Goal: Information Seeking & Learning: Learn about a topic

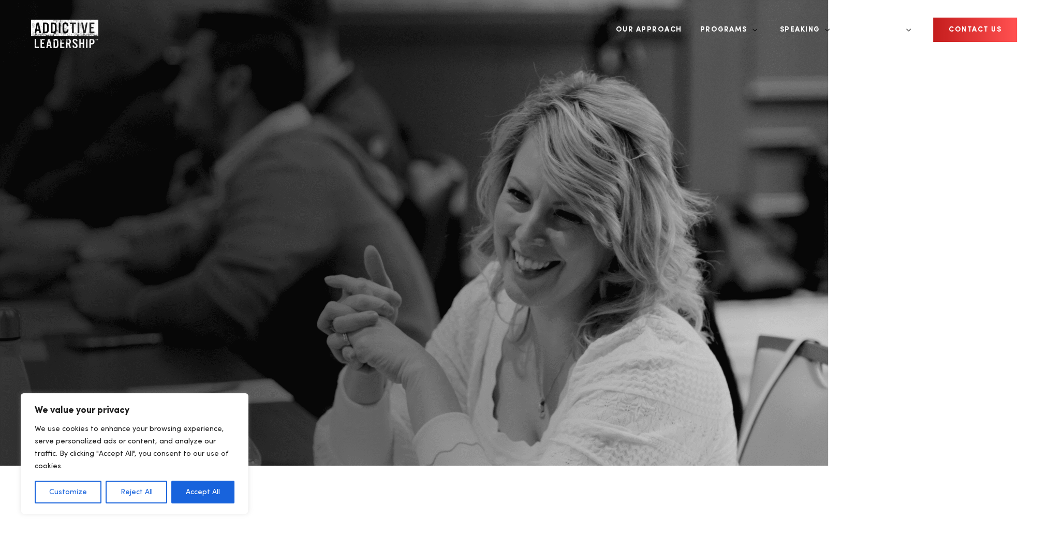
click at [203, 489] on button "Accept All" at bounding box center [202, 492] width 63 height 23
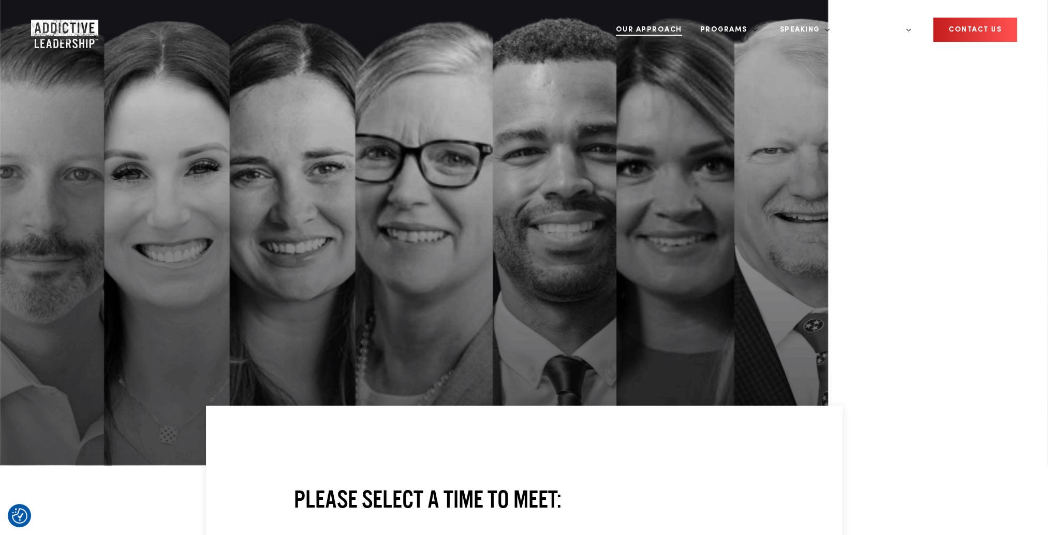
click at [689, 24] on link "Our Approach" at bounding box center [649, 29] width 82 height 39
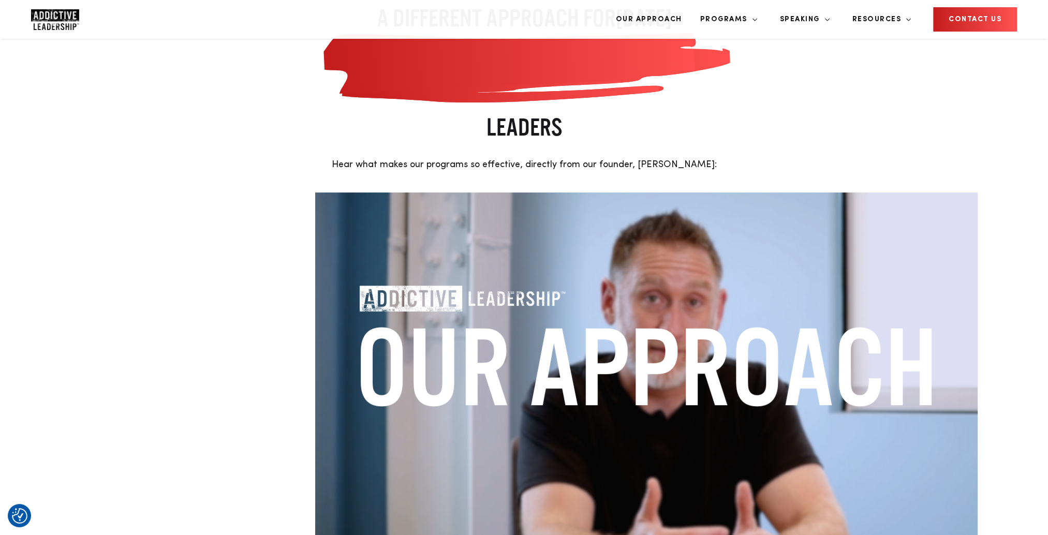
scroll to position [311, 0]
click at [489, 193] on img at bounding box center [646, 379] width 663 height 373
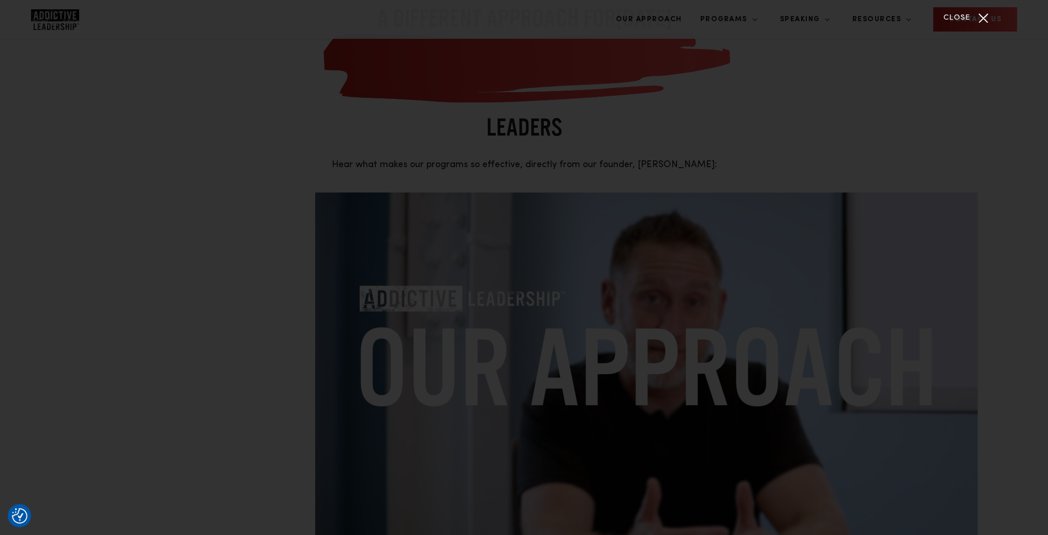
click at [974, 22] on div "Close" at bounding box center [984, 18] width 26 height 26
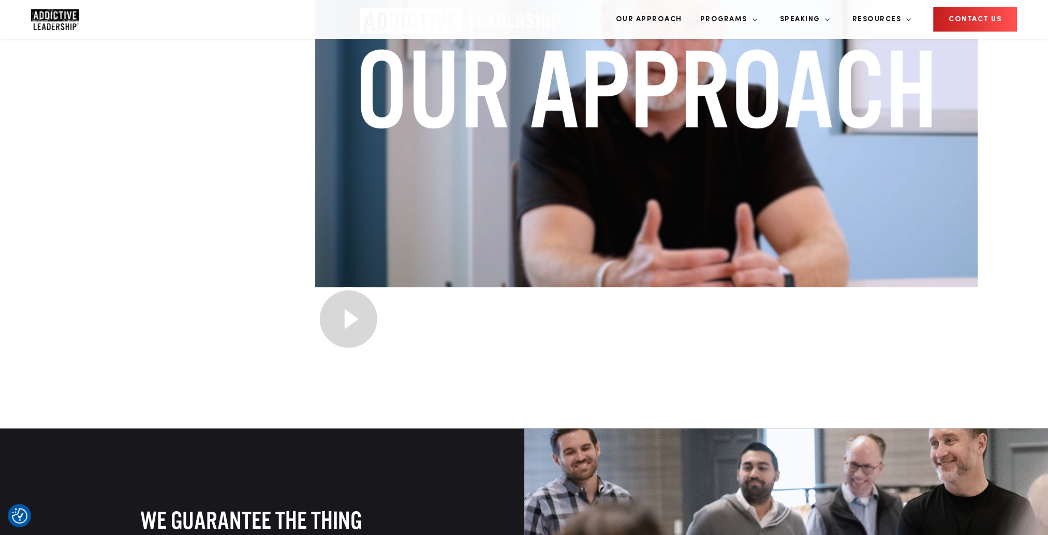
scroll to position [487, 0]
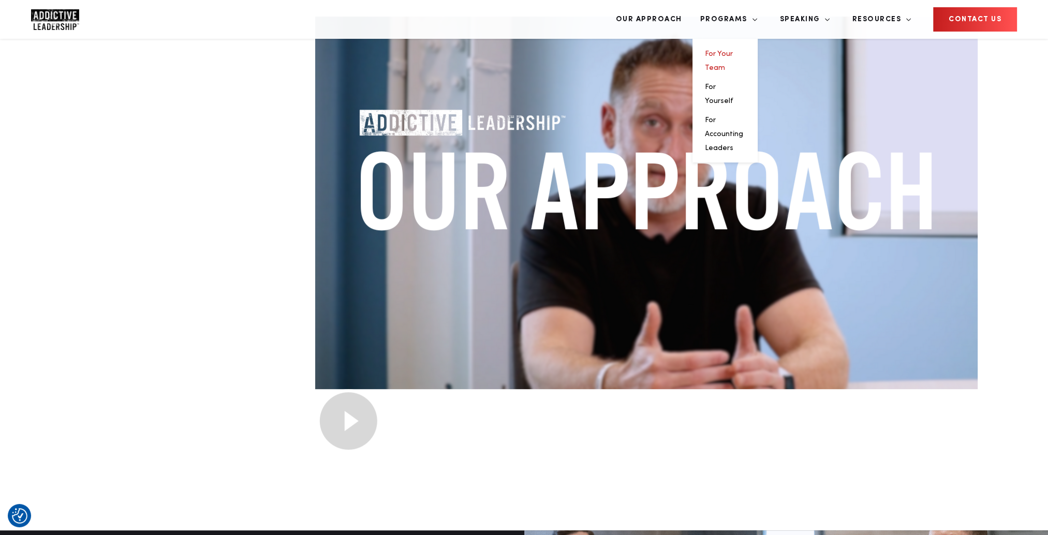
click at [733, 50] on link "For Your Team" at bounding box center [719, 60] width 28 height 21
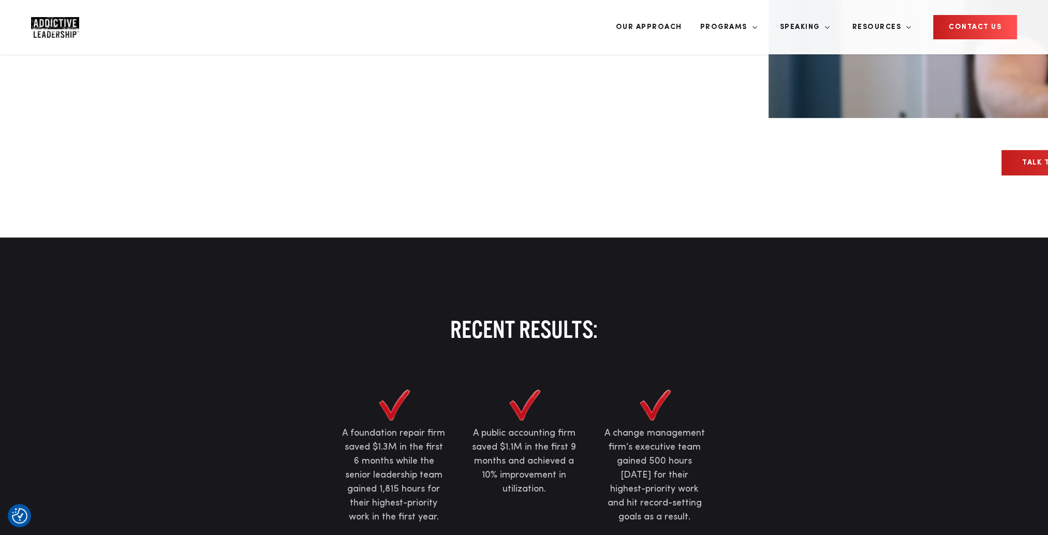
scroll to position [518, 0]
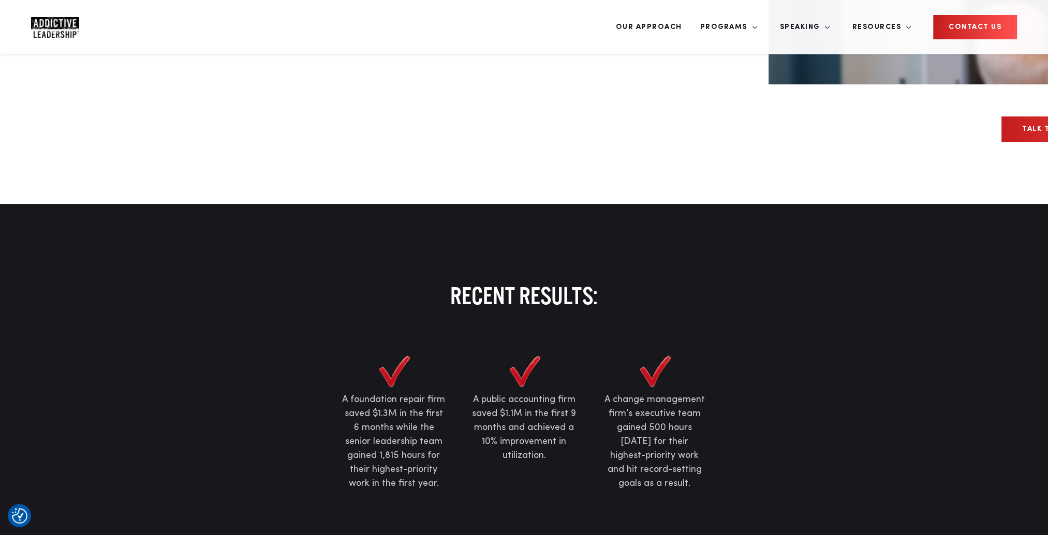
click at [535, 393] on p "A public accounting firm saved $1.1M in the first 9 months and achieved a 10% i…" at bounding box center [524, 428] width 105 height 70
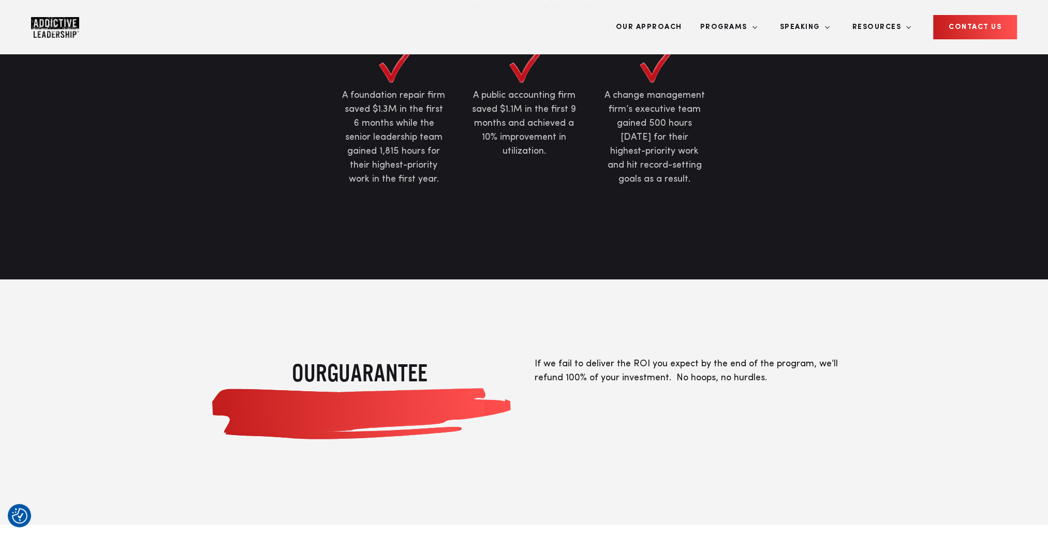
scroll to position [983, 0]
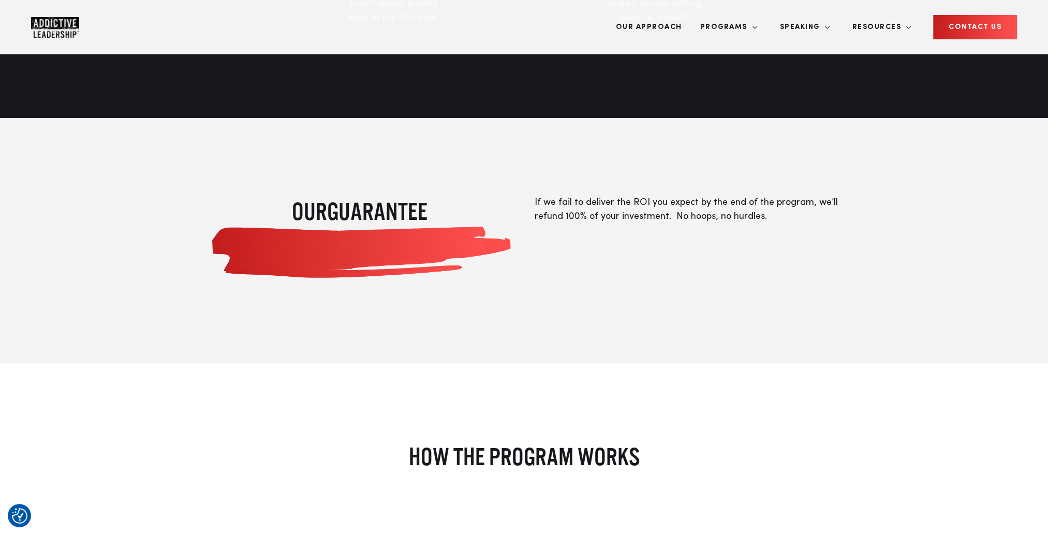
click at [733, 91] on link "For Yourself" at bounding box center [719, 101] width 28 height 21
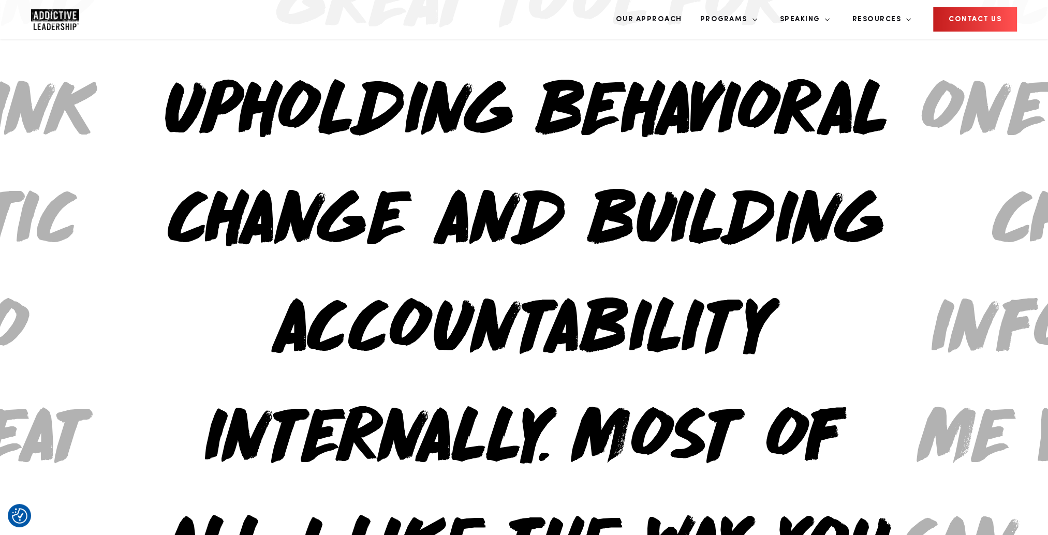
scroll to position [1087, 0]
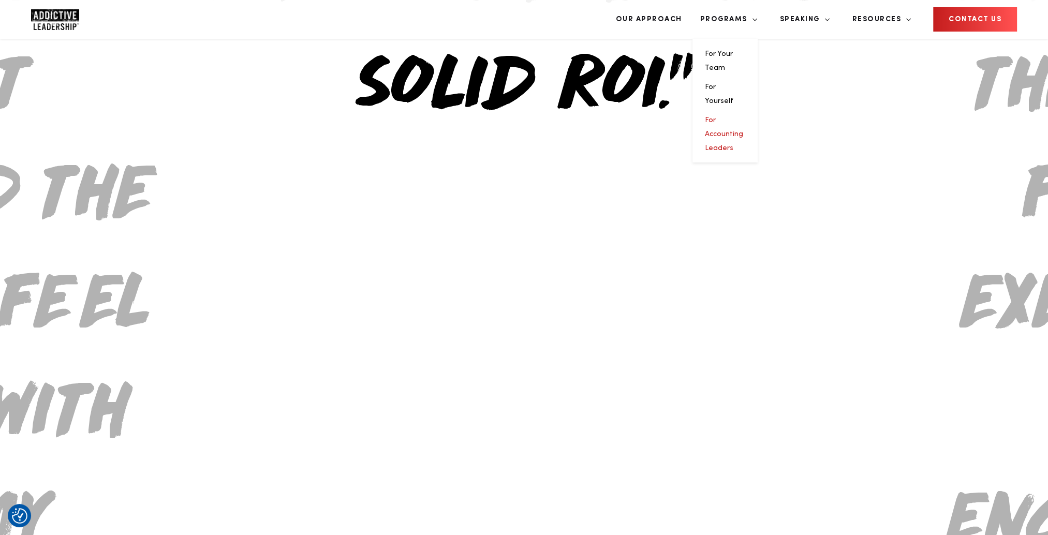
click at [743, 116] on link "For Accounting Leaders" at bounding box center [724, 133] width 38 height 35
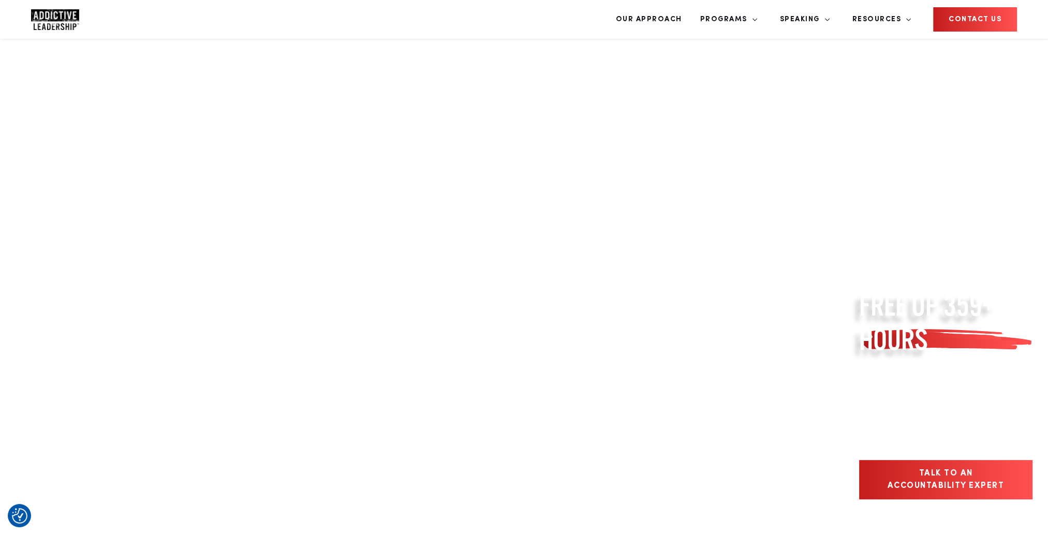
scroll to position [317, 0]
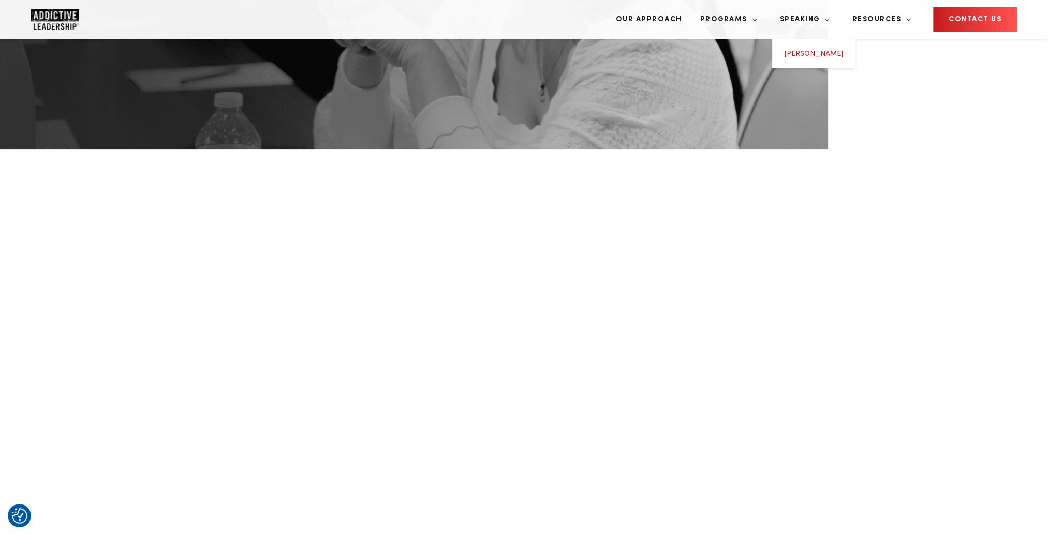
click at [831, 50] on link "[PERSON_NAME]" at bounding box center [814, 53] width 58 height 7
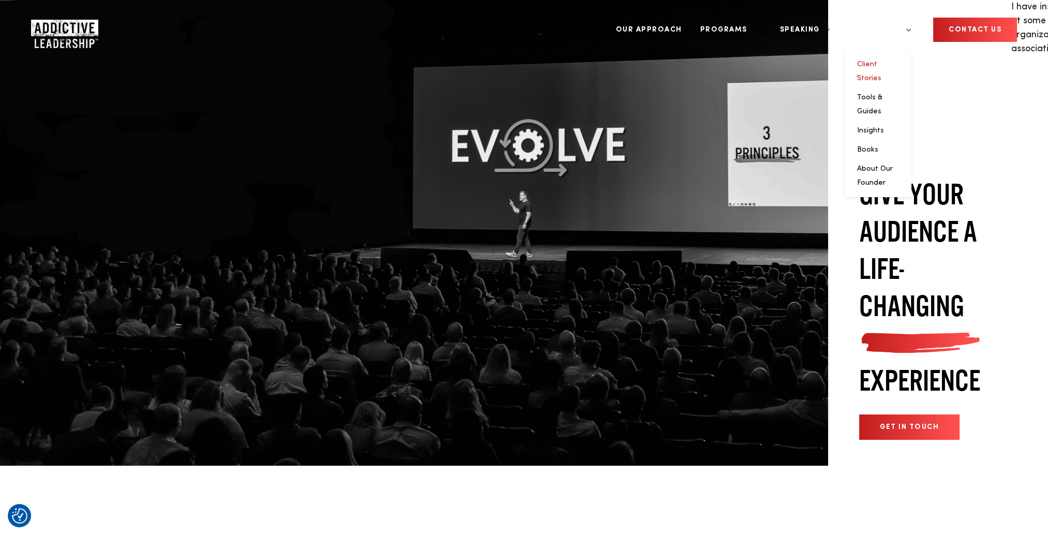
click at [881, 61] on link "Client Stories" at bounding box center [869, 71] width 24 height 21
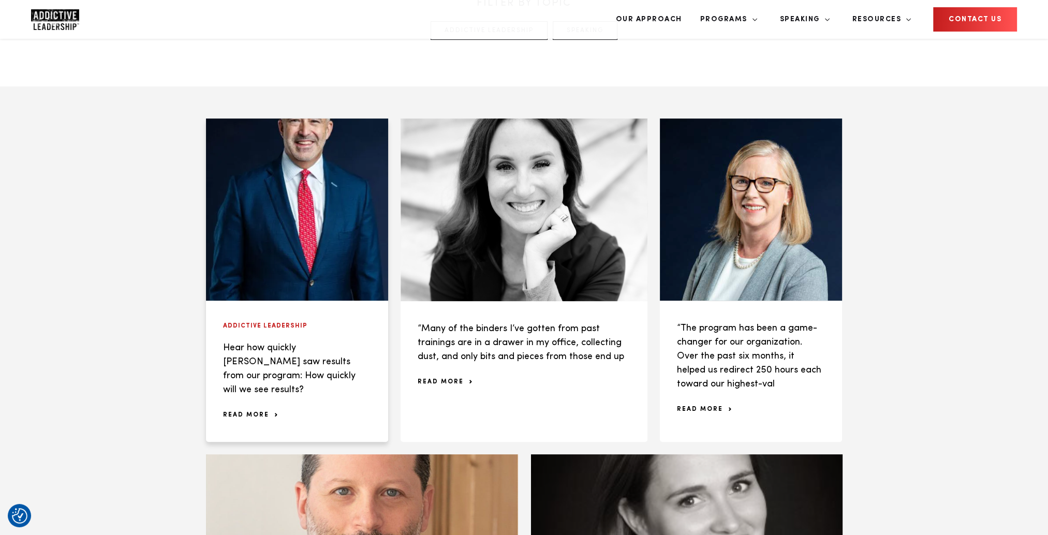
scroll to position [518, 0]
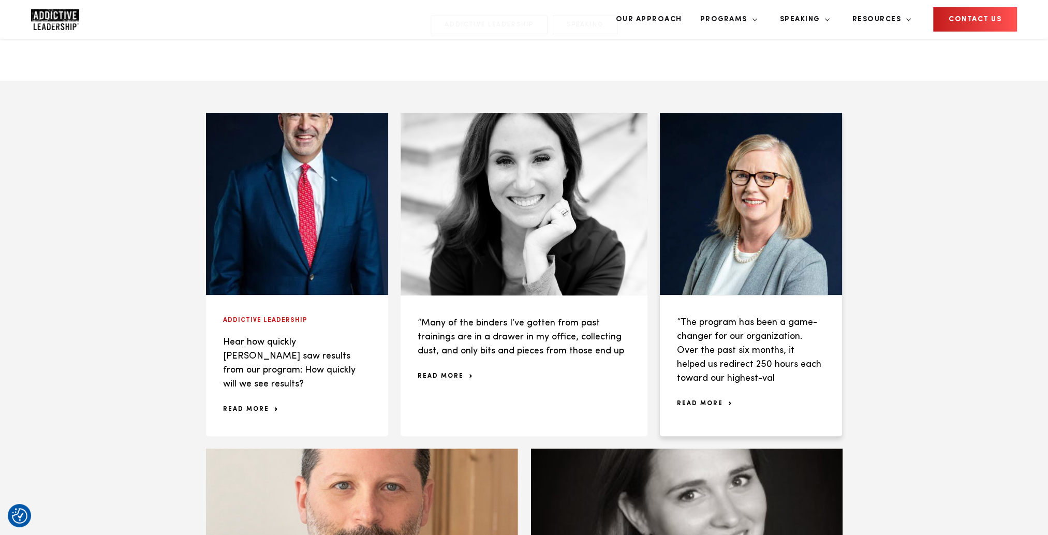
click at [704, 401] on span "read more" at bounding box center [704, 404] width 54 height 6
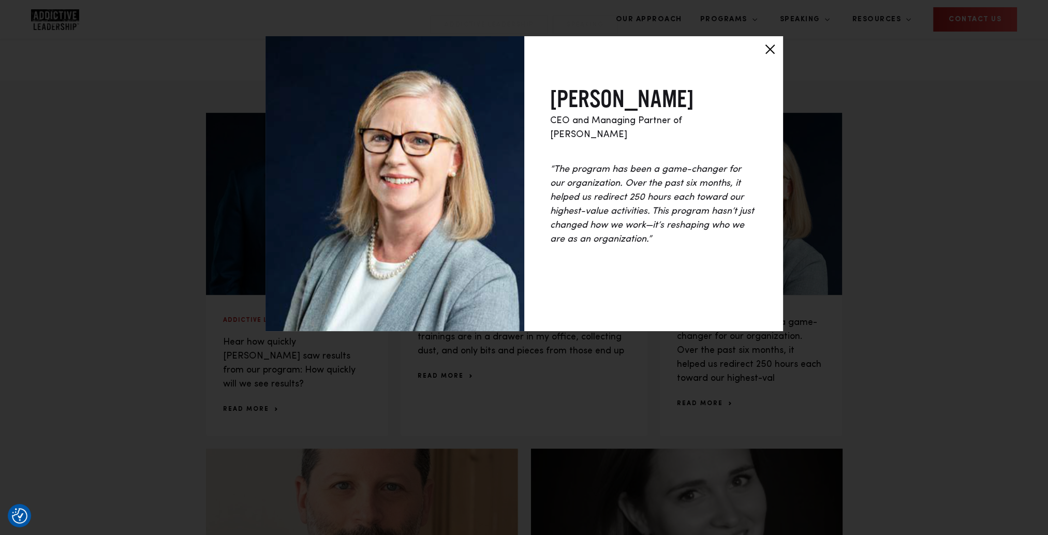
click at [761, 49] on div at bounding box center [770, 49] width 26 height 26
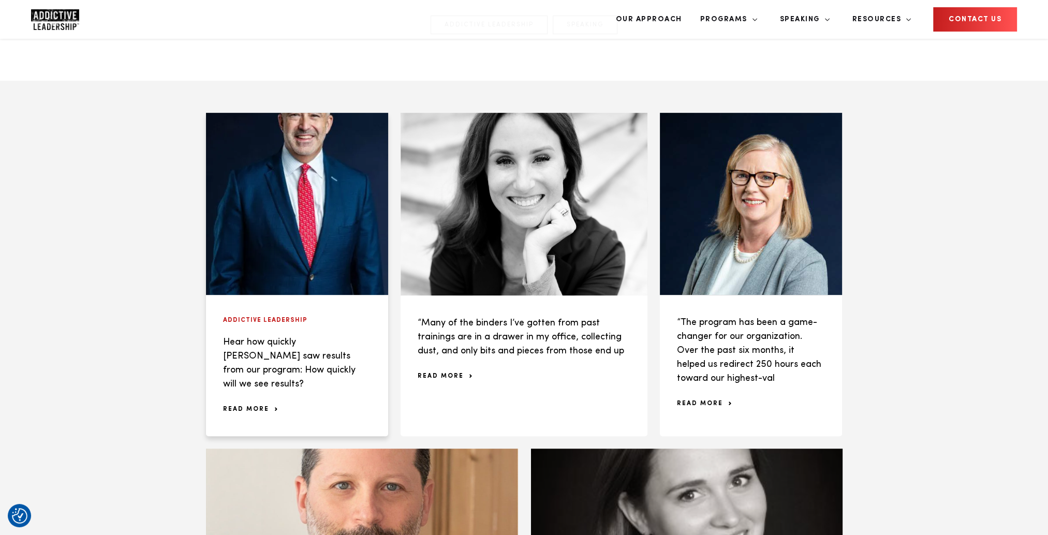
click at [255, 406] on span "read more" at bounding box center [250, 409] width 54 height 6
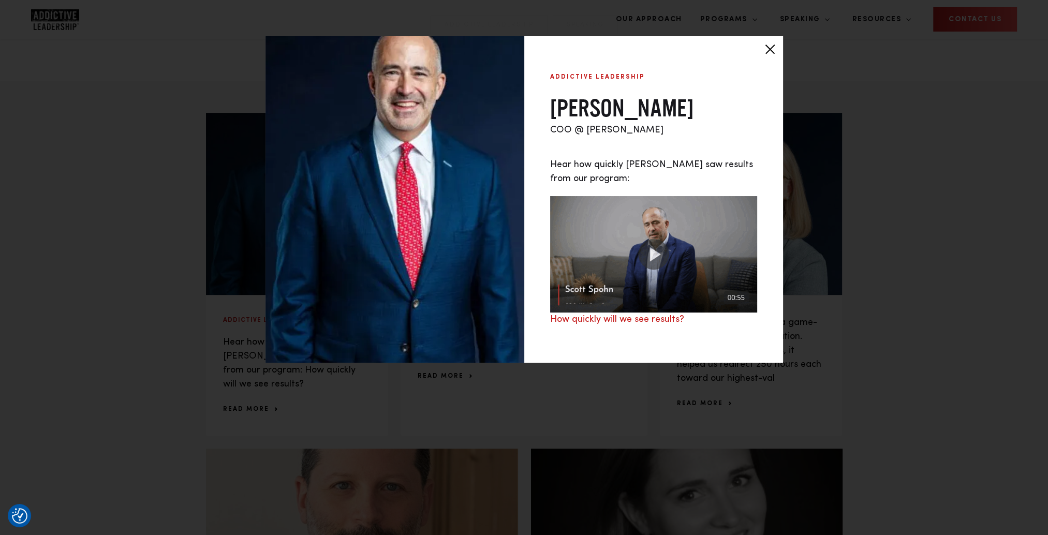
click at [686, 252] on img at bounding box center [653, 254] width 207 height 116
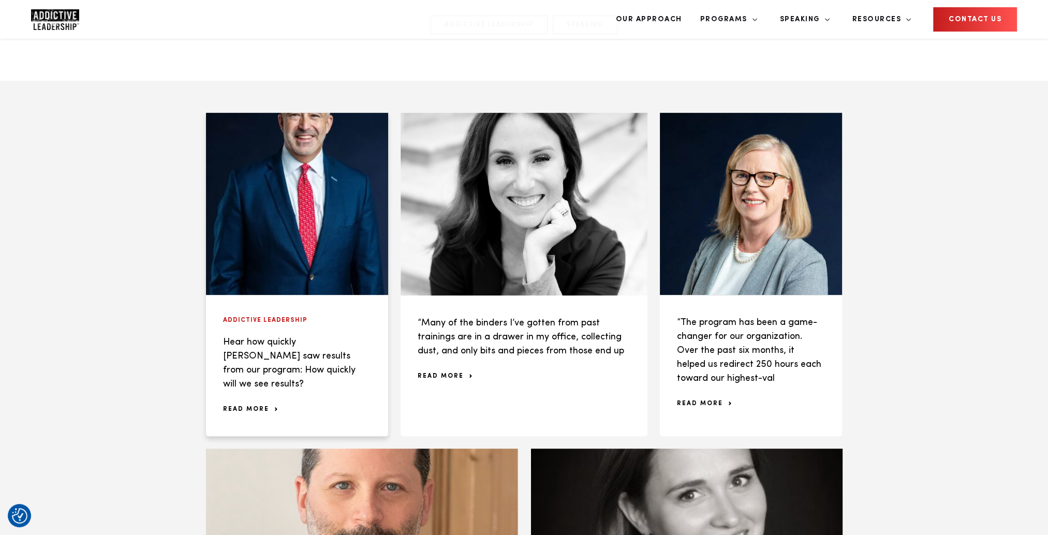
click at [248, 406] on span "read more" at bounding box center [250, 409] width 54 height 6
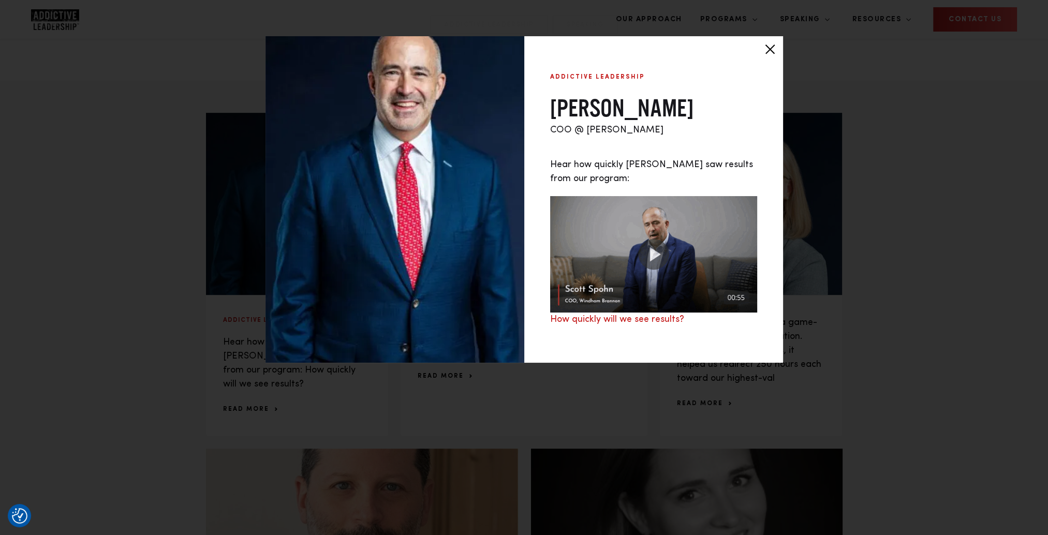
click at [646, 260] on img at bounding box center [653, 254] width 207 height 116
click at [600, 324] on link "How quickly will we see results?" at bounding box center [617, 319] width 134 height 9
click at [767, 51] on div at bounding box center [770, 49] width 26 height 26
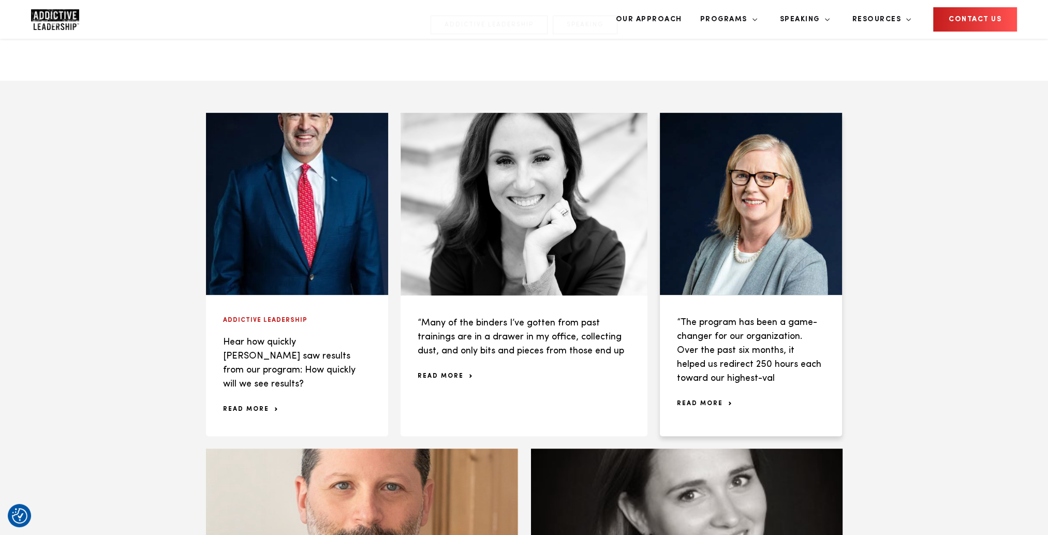
click at [710, 401] on span "read more" at bounding box center [704, 404] width 54 height 6
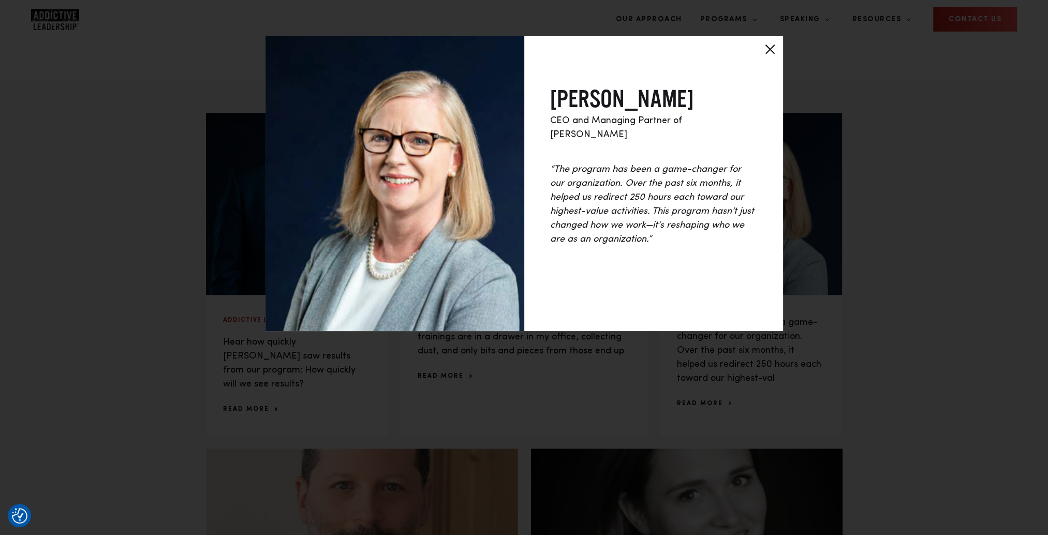
click at [683, 268] on div "Heidi LaMarca CEO and Managing Partner of Windham Brannon “The program has been…" at bounding box center [653, 159] width 259 height 246
click at [770, 49] on div at bounding box center [770, 49] width 26 height 26
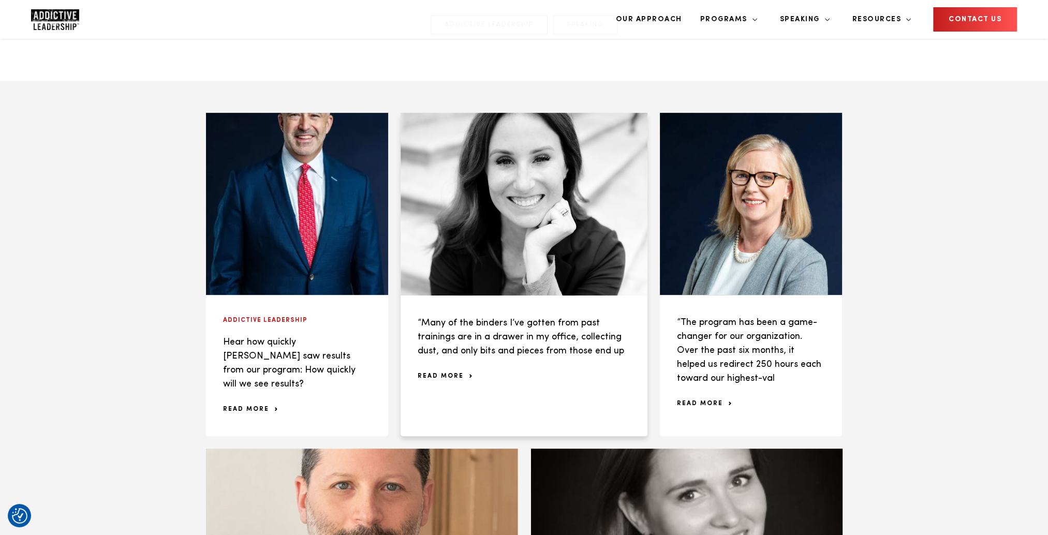
click at [442, 373] on span "read more" at bounding box center [445, 376] width 54 height 6
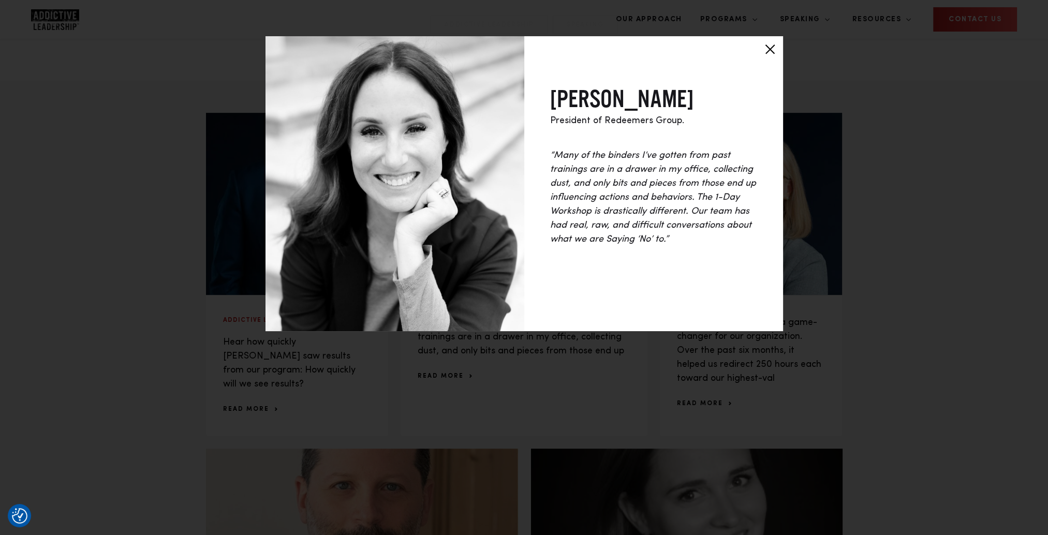
click at [762, 47] on div at bounding box center [770, 49] width 26 height 26
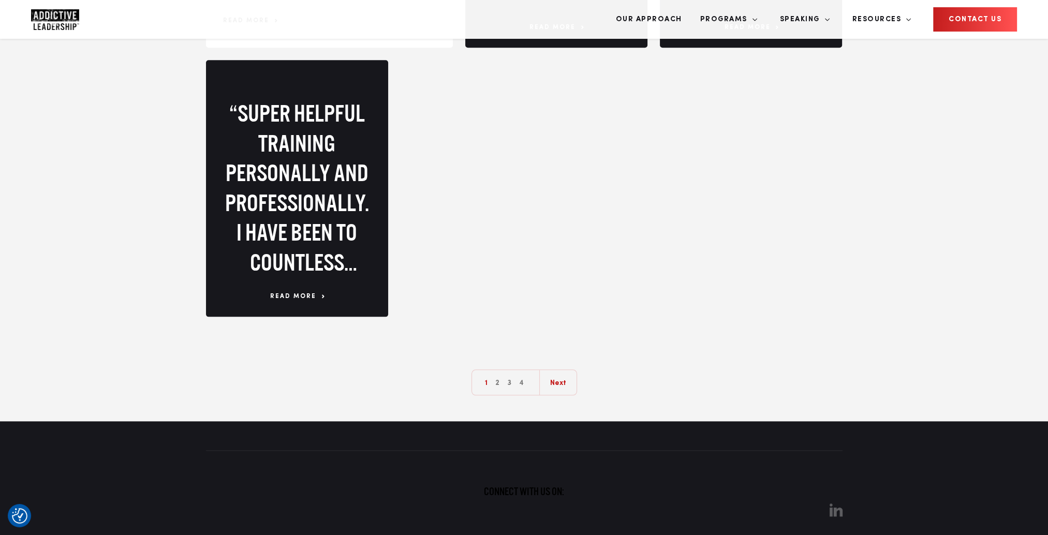
scroll to position [1501, 0]
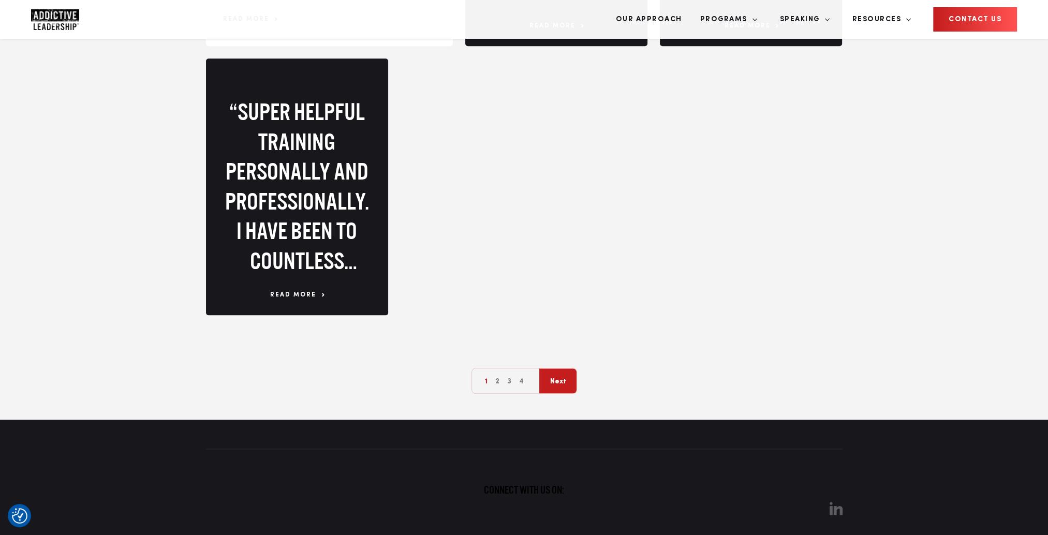
click at [557, 369] on link "Next" at bounding box center [557, 382] width 37 height 26
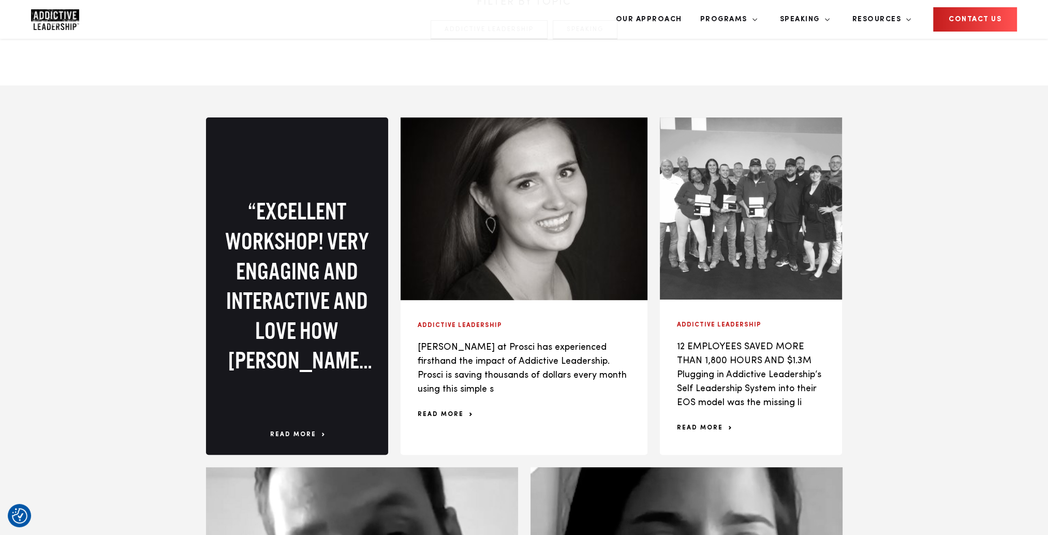
scroll to position [518, 0]
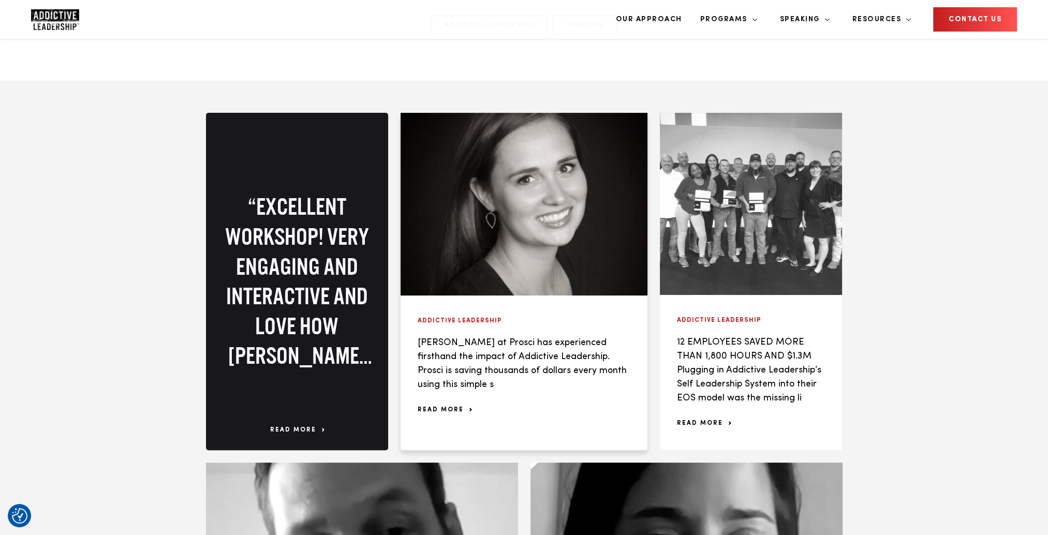
click at [449, 407] on span "read more" at bounding box center [445, 410] width 54 height 6
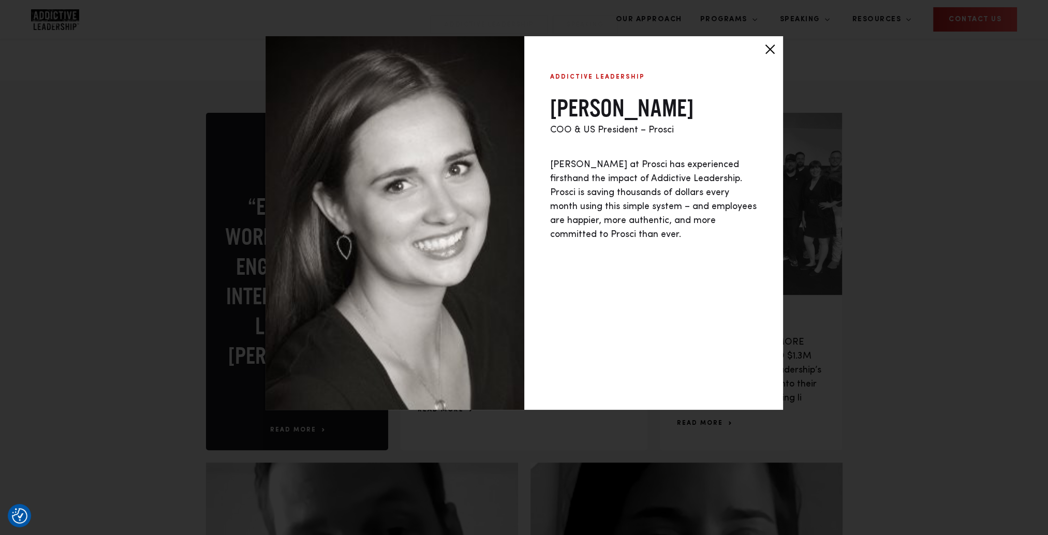
click at [768, 47] on div at bounding box center [770, 49] width 26 height 26
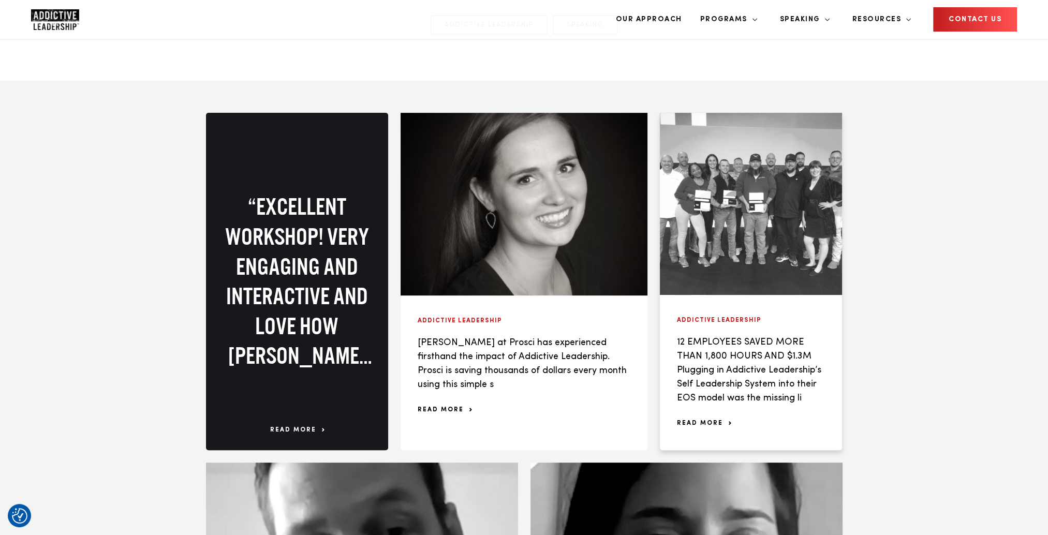
click at [706, 386] on div "Addictive Leadership 12 EMPLOYEES SAVED MORE THAN 1,800 HOURS AND $1.3M Pluggin…" at bounding box center [751, 372] width 182 height 155
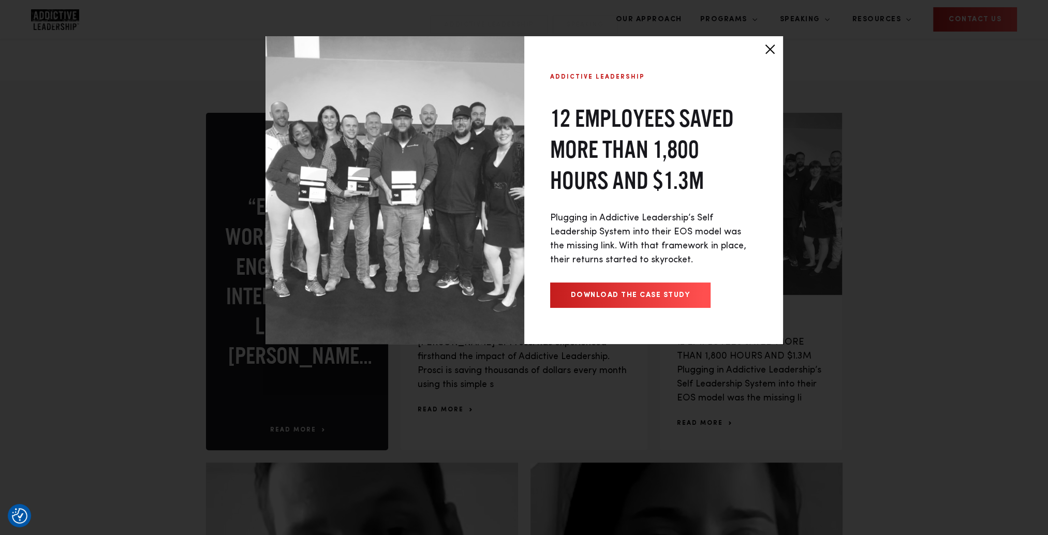
click at [770, 52] on div at bounding box center [770, 49] width 26 height 26
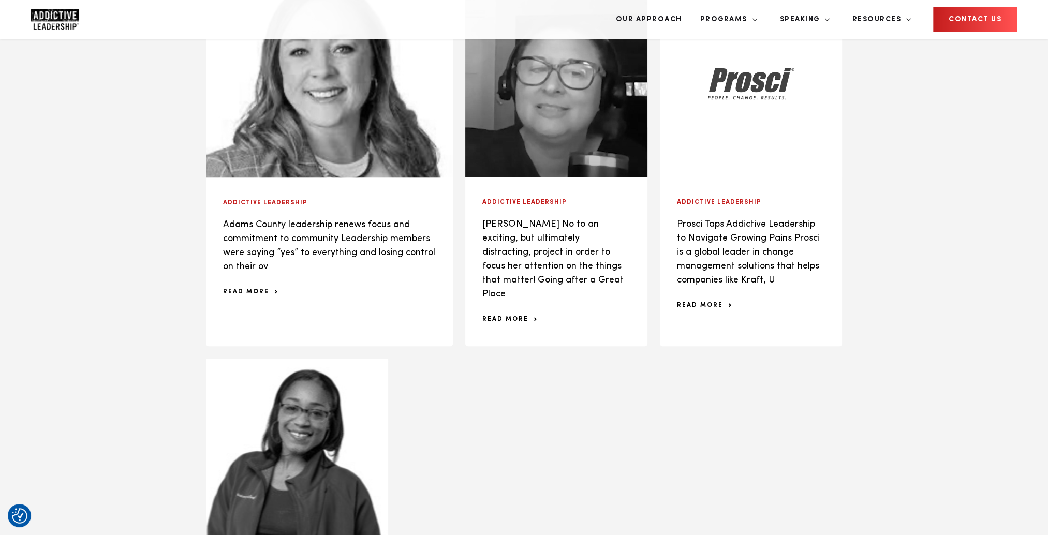
scroll to position [1294, 0]
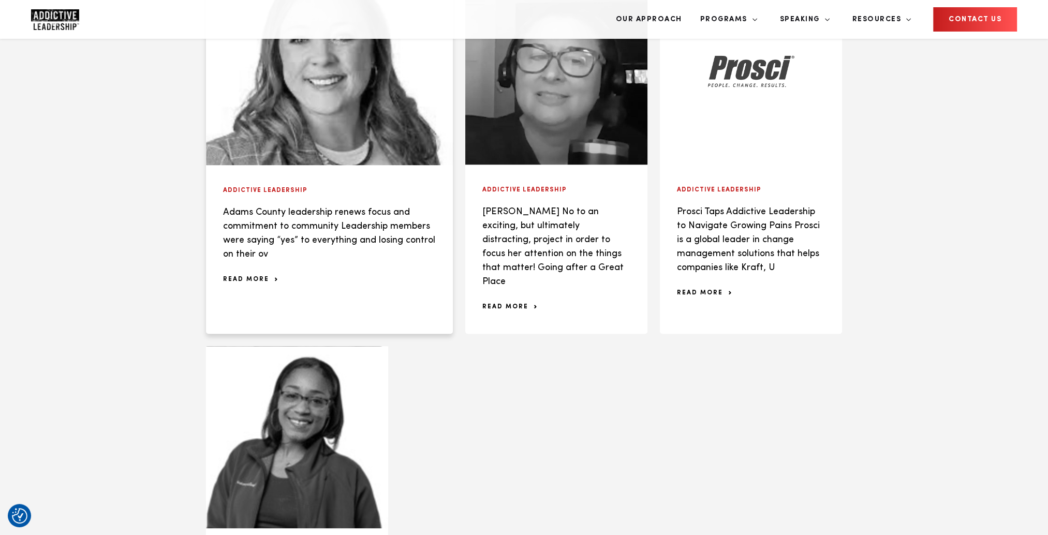
click at [237, 276] on span "read more" at bounding box center [250, 279] width 54 height 6
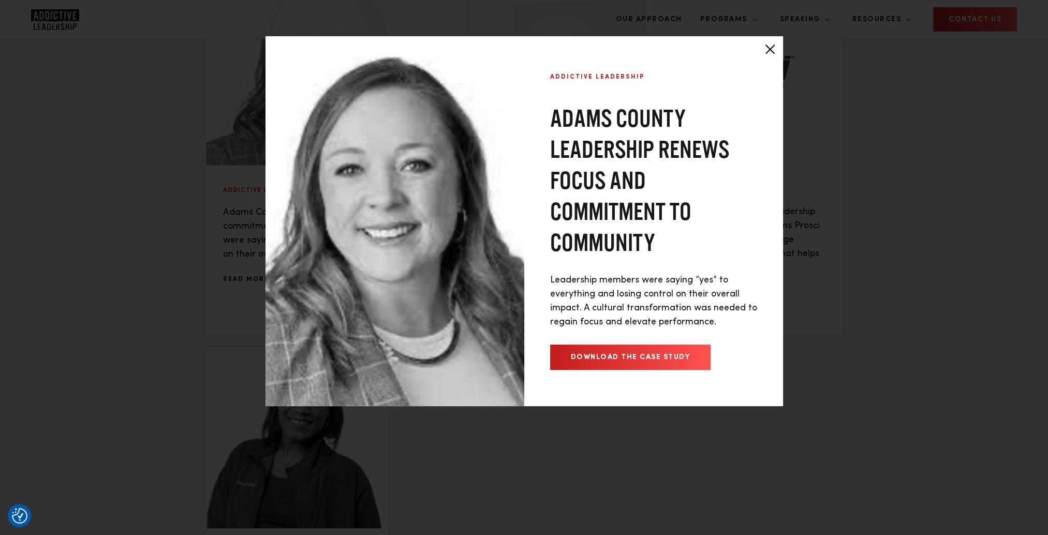
click at [770, 50] on div at bounding box center [770, 49] width 26 height 26
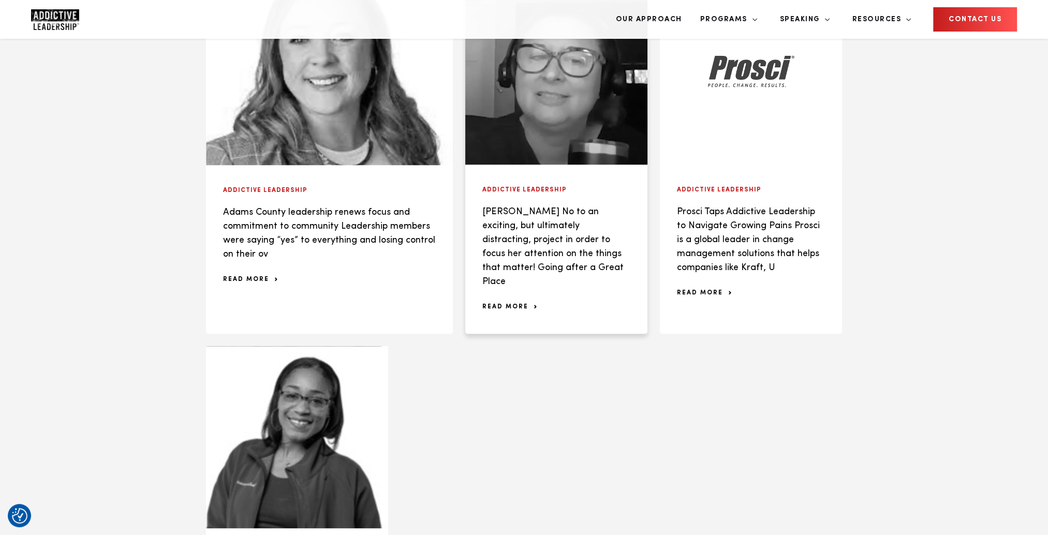
click at [508, 304] on span "read more" at bounding box center [509, 307] width 54 height 6
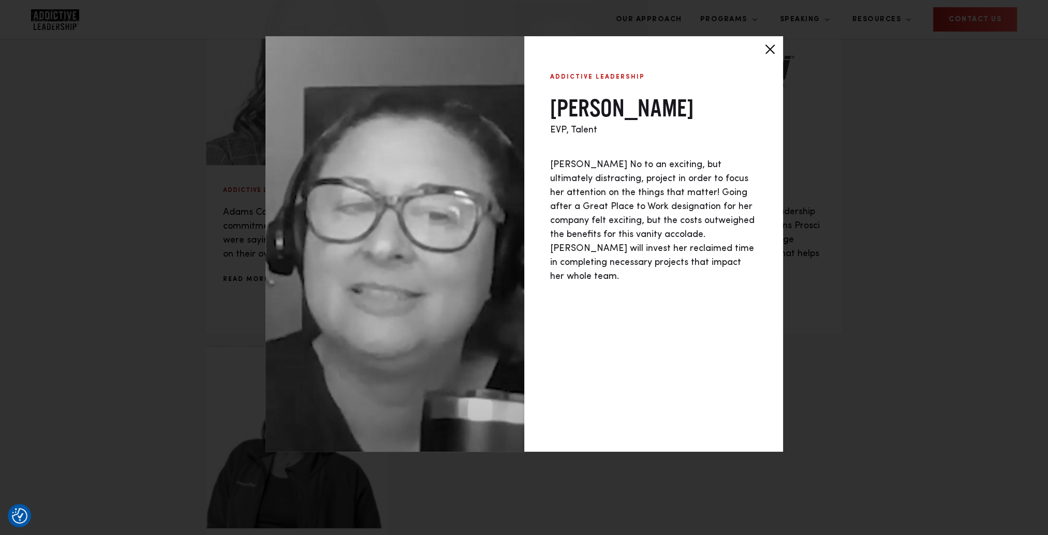
click at [764, 49] on div at bounding box center [770, 49] width 26 height 26
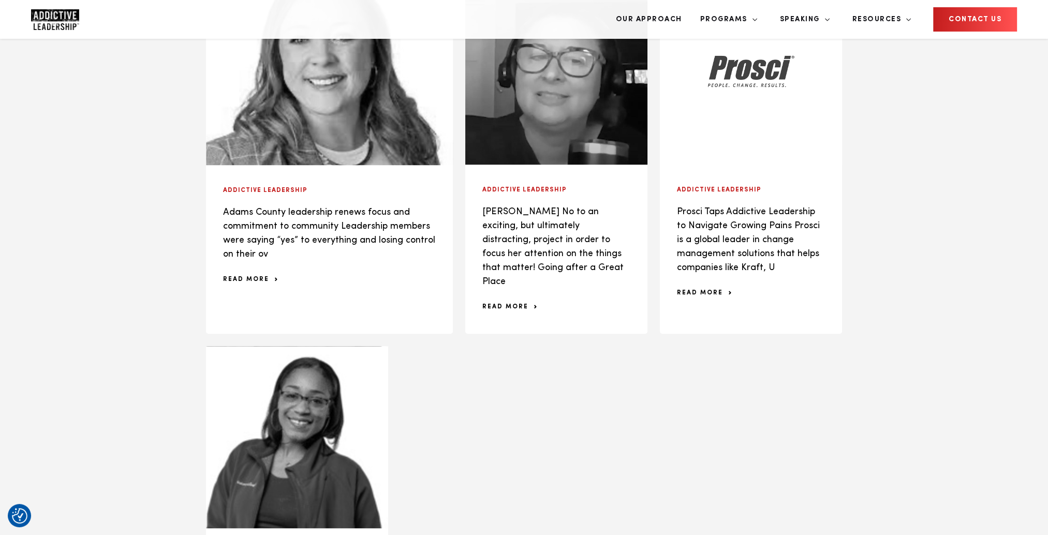
click at [707, 290] on span "read more" at bounding box center [704, 293] width 54 height 6
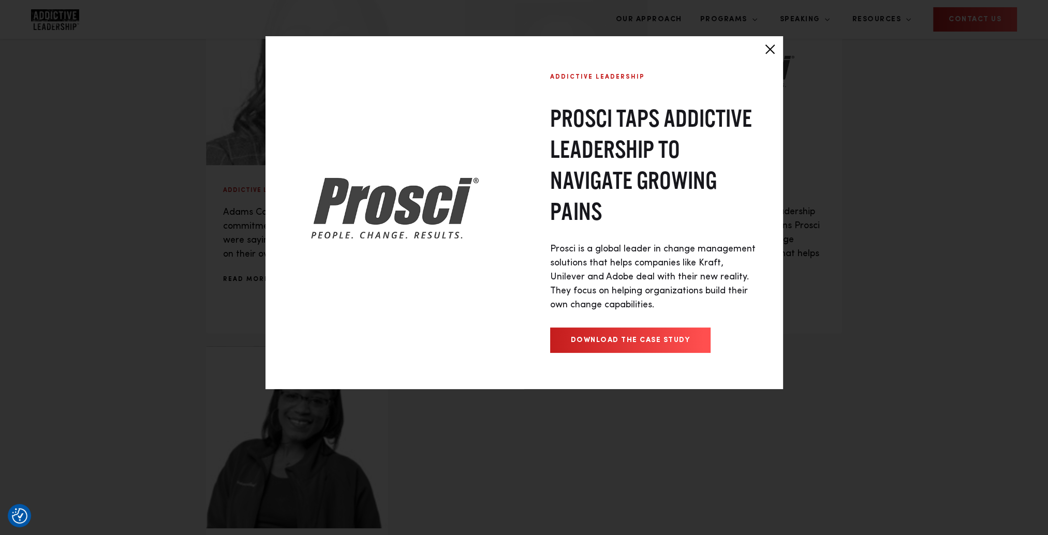
click at [762, 45] on div at bounding box center [770, 49] width 26 height 26
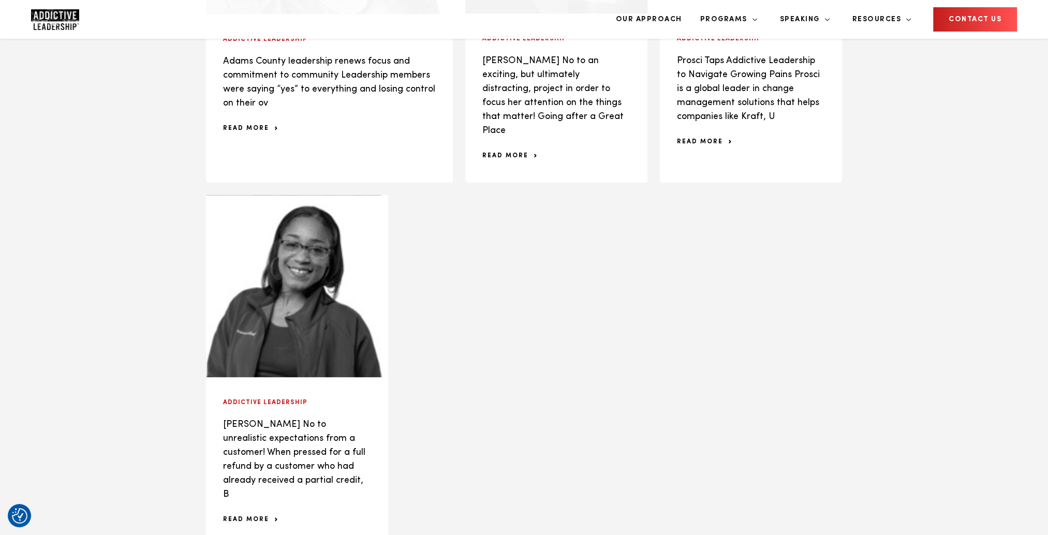
scroll to position [1449, 0]
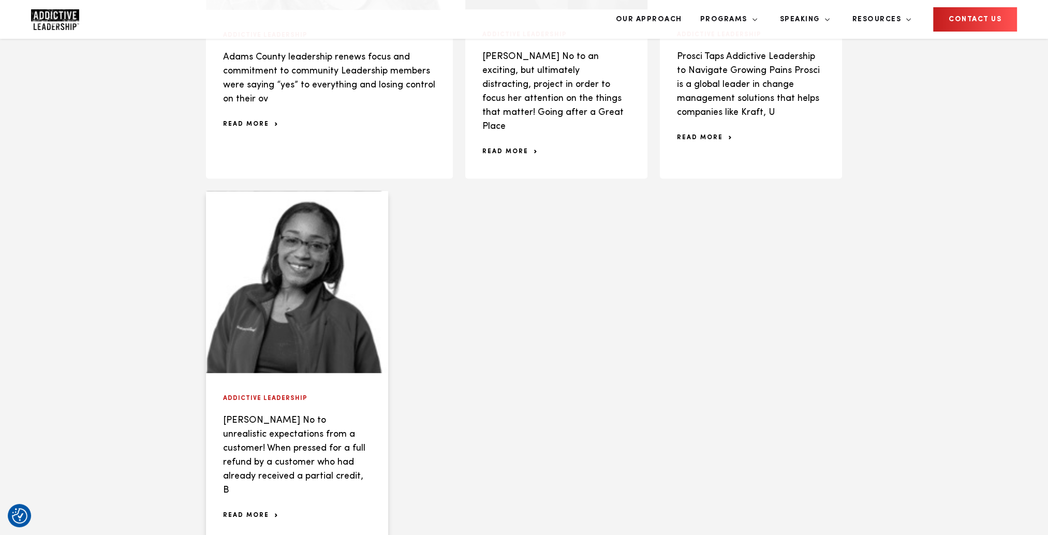
click at [244, 512] on span "read more" at bounding box center [250, 515] width 54 height 6
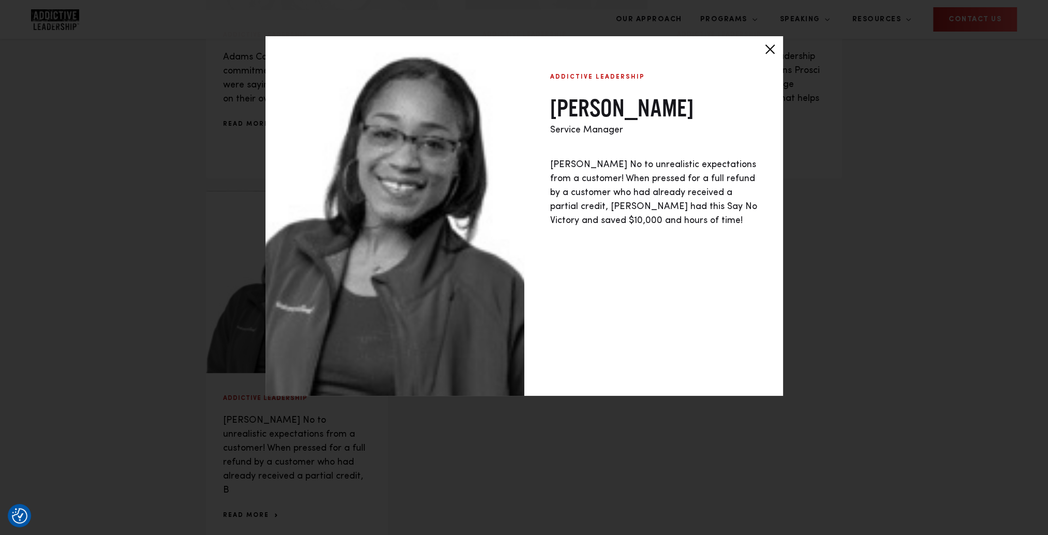
click at [766, 46] on div at bounding box center [770, 49] width 26 height 26
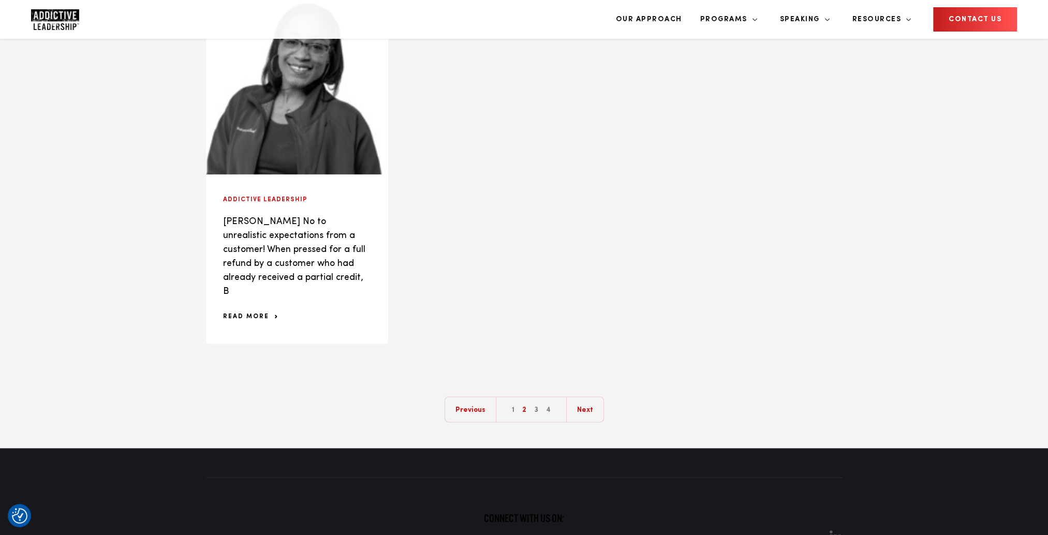
scroll to position [1656, 0]
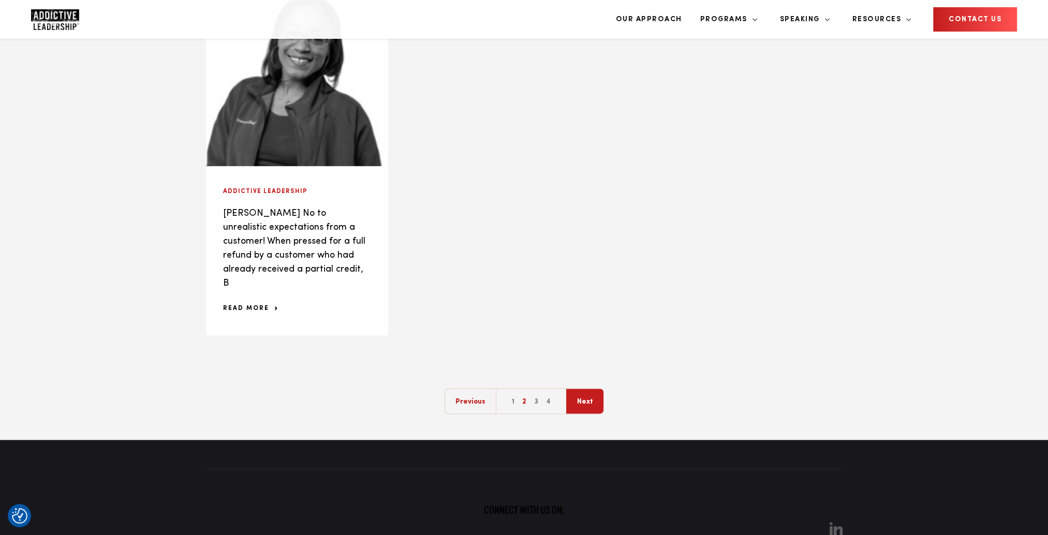
click at [575, 389] on link "Next" at bounding box center [584, 402] width 37 height 26
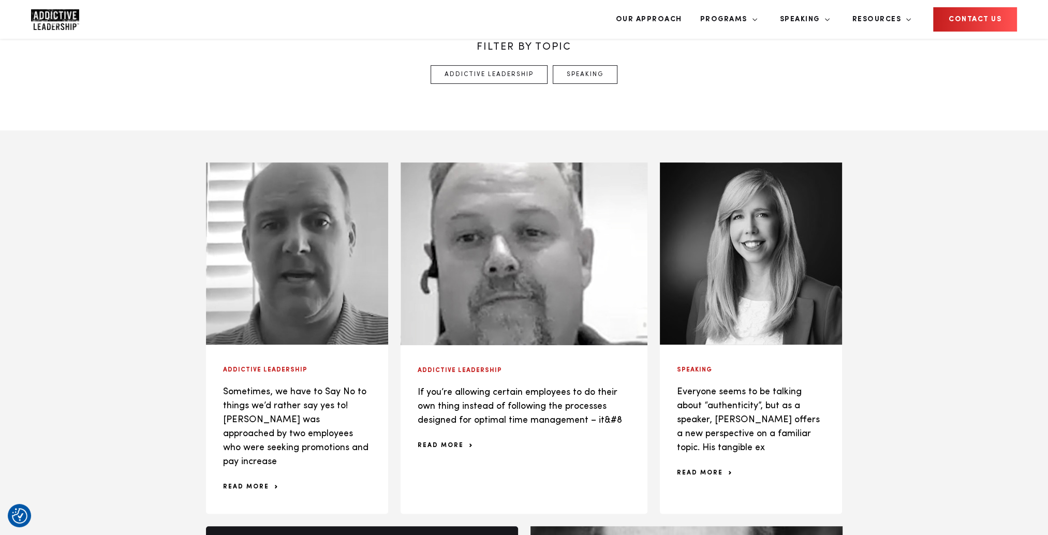
scroll to position [518, 0]
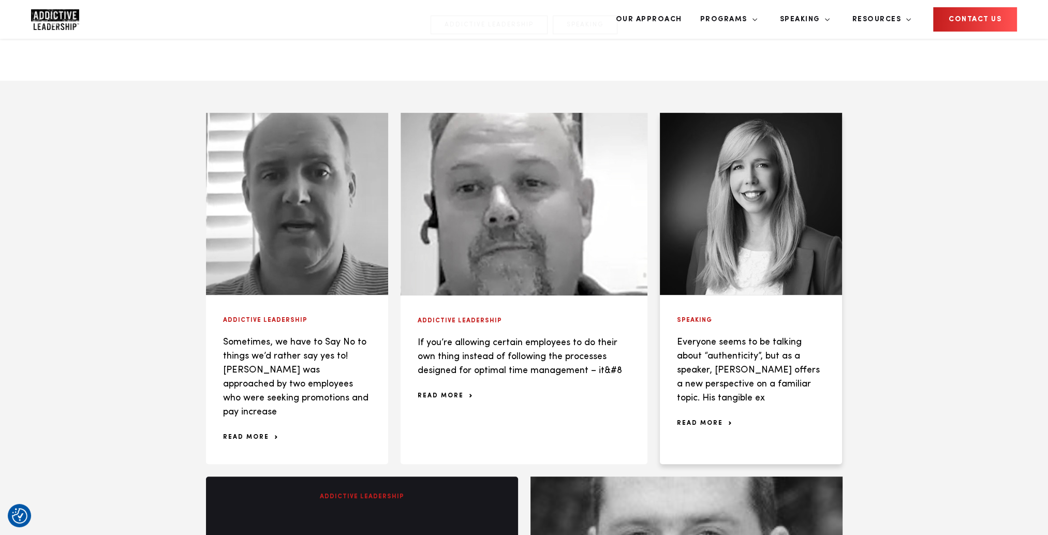
click at [704, 420] on span "read more" at bounding box center [704, 423] width 54 height 6
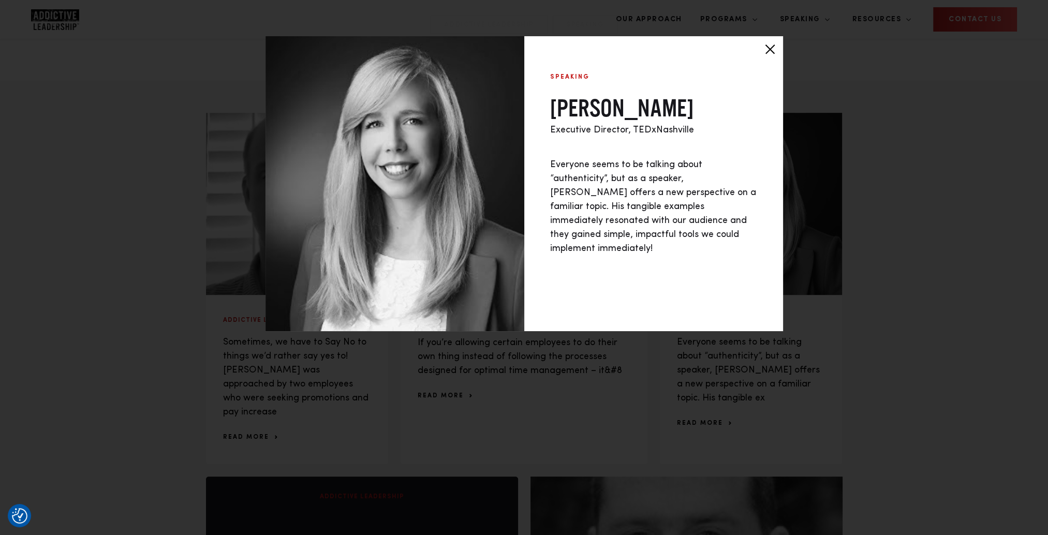
click at [767, 47] on div at bounding box center [770, 49] width 26 height 26
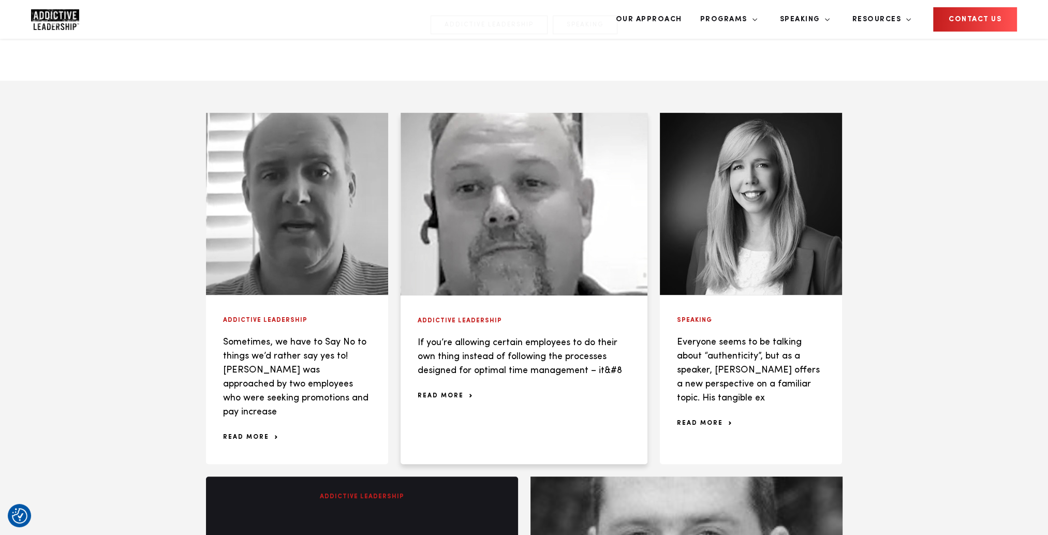
click at [459, 393] on span "read more" at bounding box center [445, 396] width 54 height 6
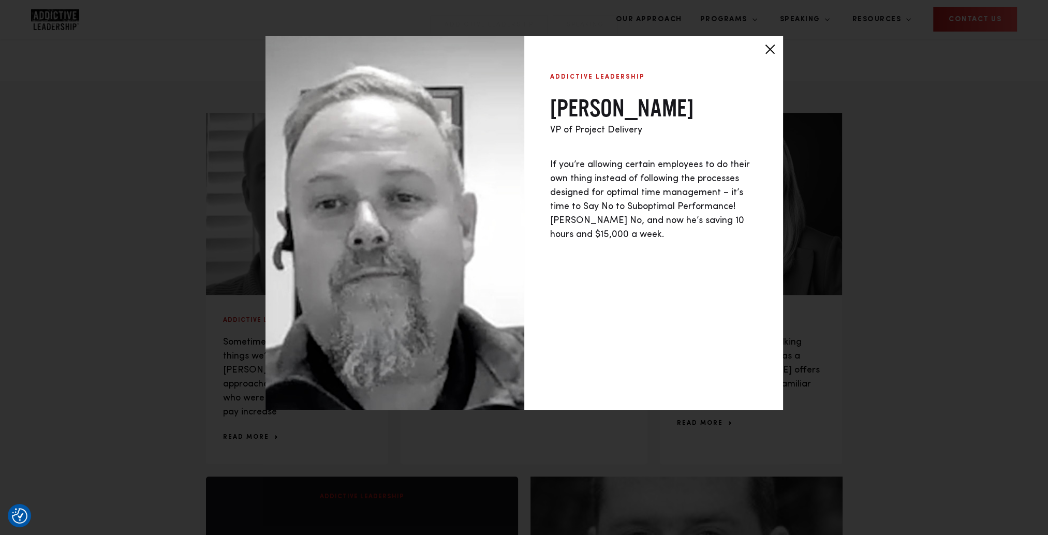
click at [768, 53] on div at bounding box center [770, 49] width 26 height 26
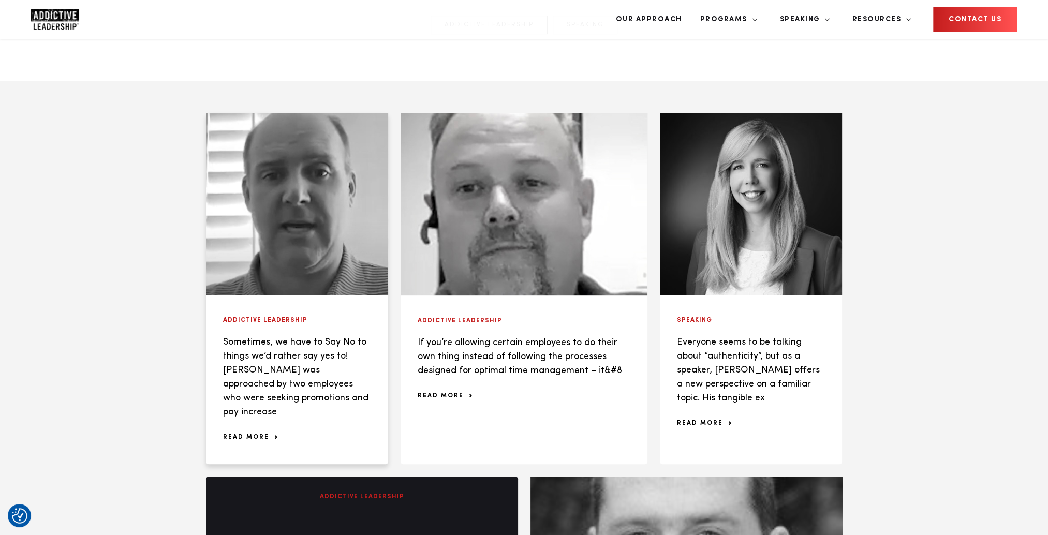
click at [251, 382] on div "Addictive Leadership Sometimes, we have to Say No to things we’d rather say yes…" at bounding box center [297, 379] width 182 height 169
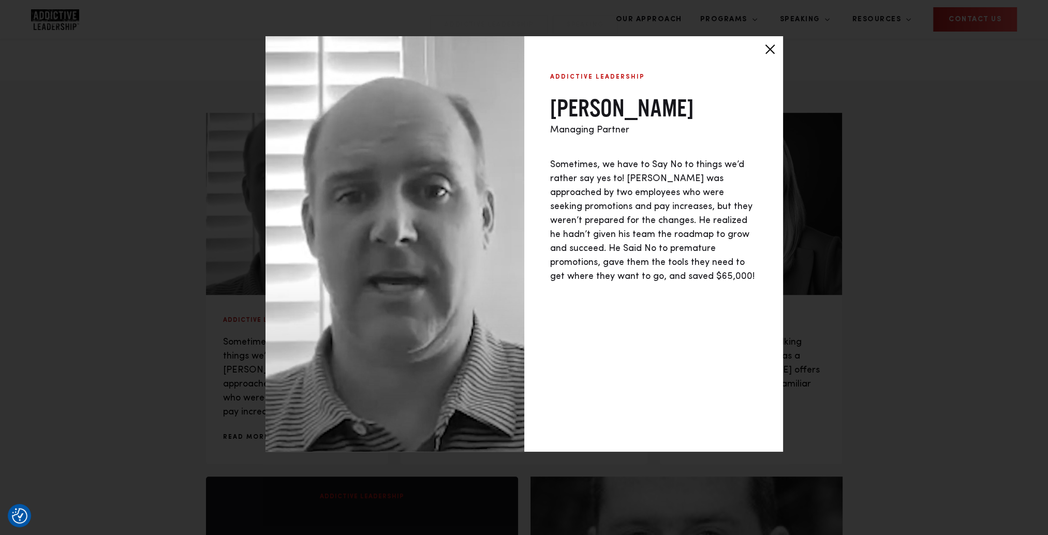
click at [763, 44] on div at bounding box center [770, 49] width 26 height 26
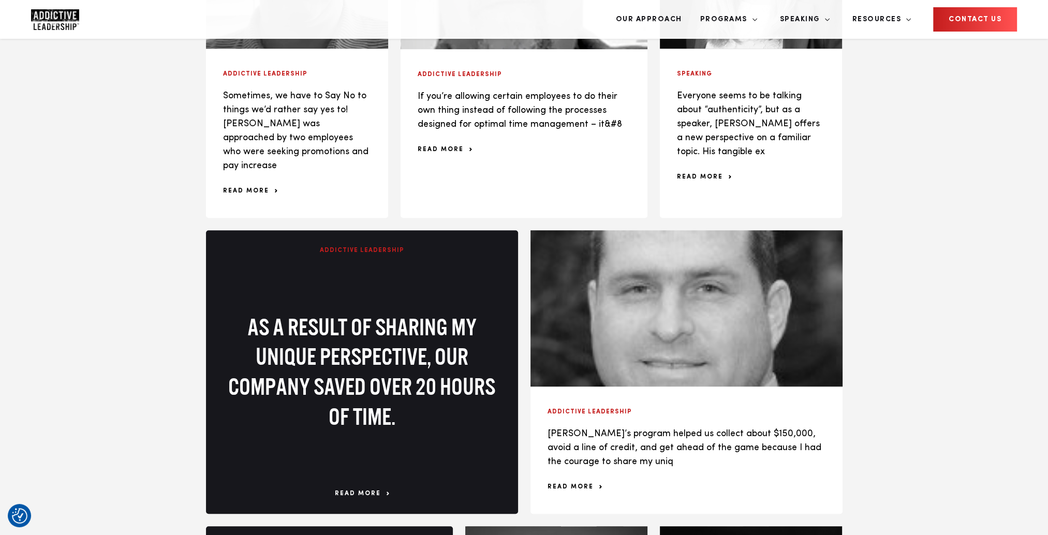
scroll to position [776, 0]
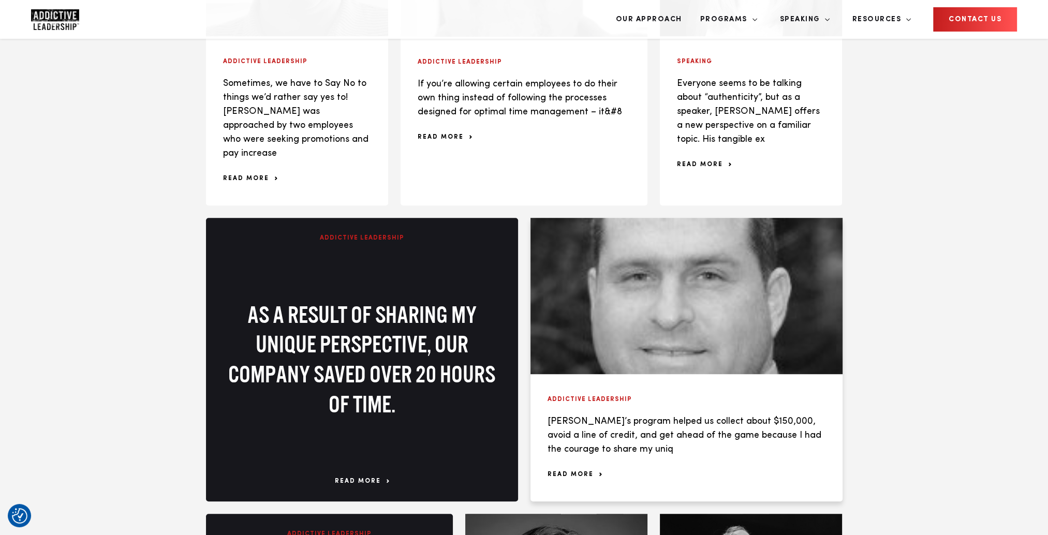
click at [586, 472] on span "read more" at bounding box center [575, 475] width 54 height 6
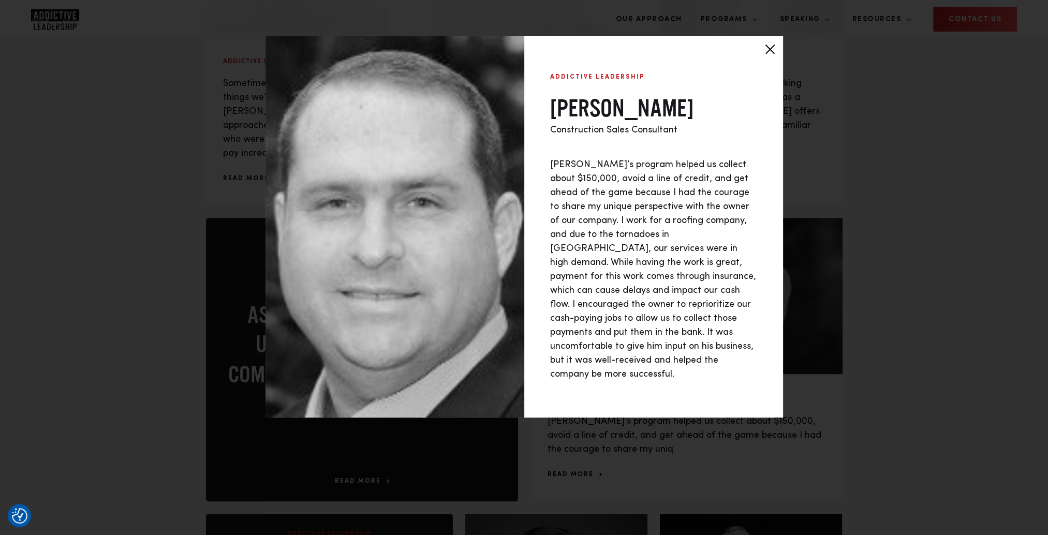
click at [768, 47] on div at bounding box center [770, 49] width 26 height 26
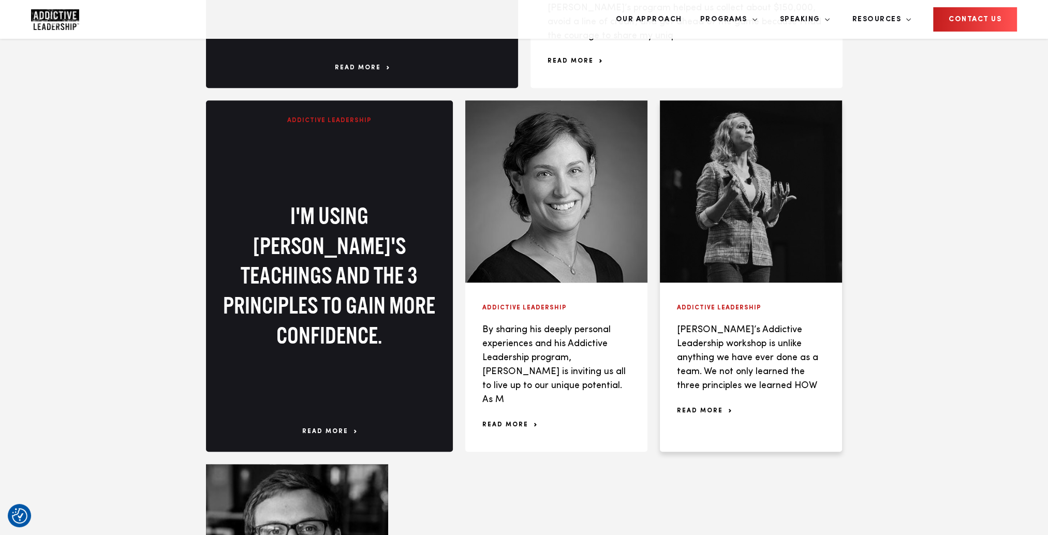
scroll to position [1191, 0]
click at [518, 373] on div "Addictive Leadership By sharing his deeply personal experiences and his Addicti…" at bounding box center [556, 366] width 182 height 169
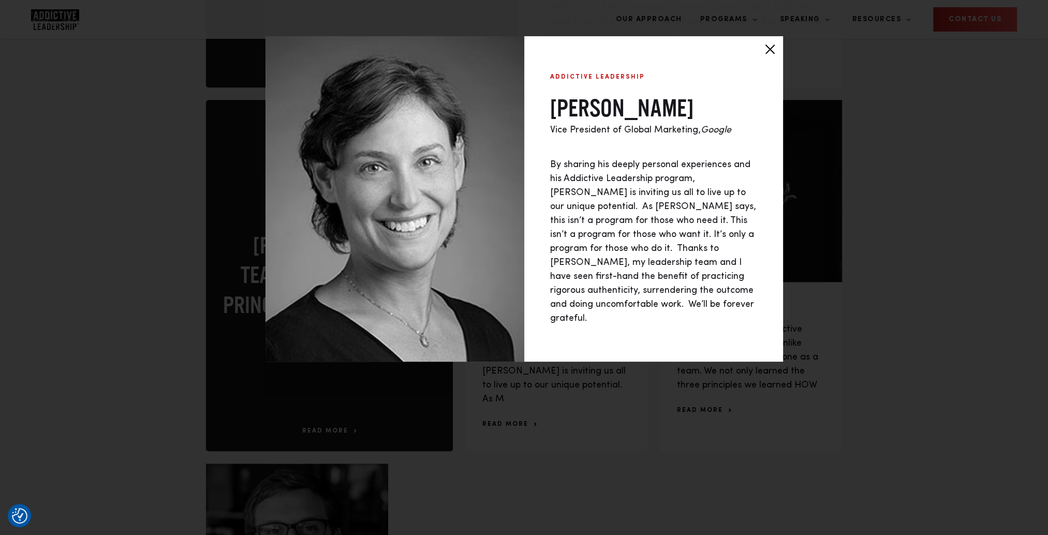
click at [771, 53] on div at bounding box center [770, 49] width 26 height 26
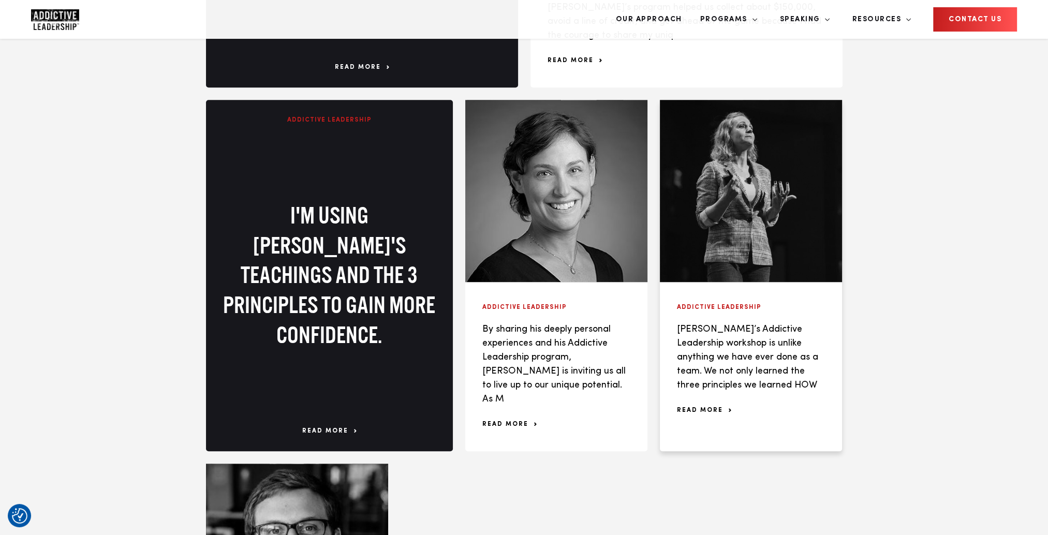
click at [701, 407] on span "read more" at bounding box center [704, 410] width 54 height 6
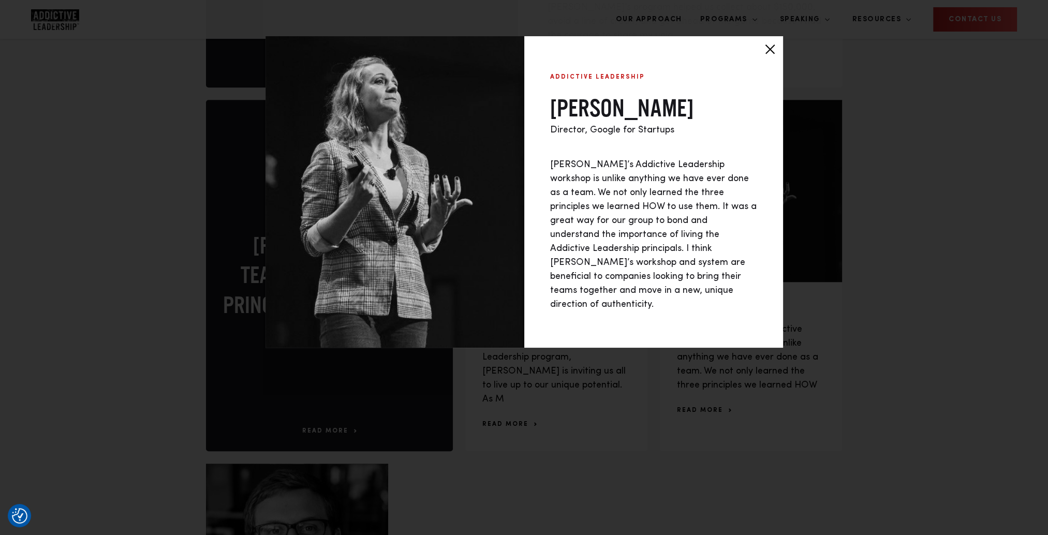
click at [764, 47] on div at bounding box center [770, 49] width 26 height 26
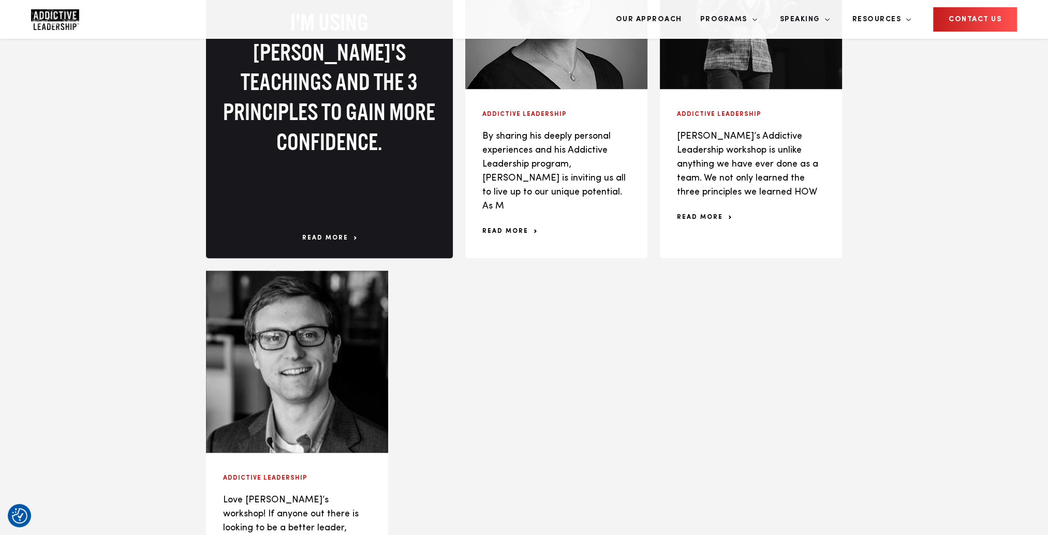
scroll to position [1449, 0]
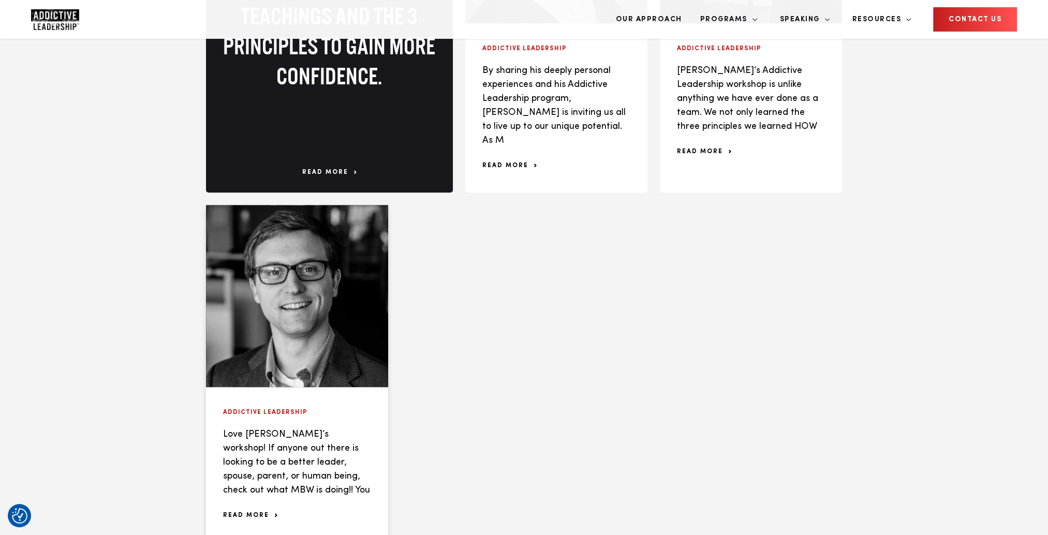
click at [250, 512] on span "read more" at bounding box center [250, 515] width 54 height 6
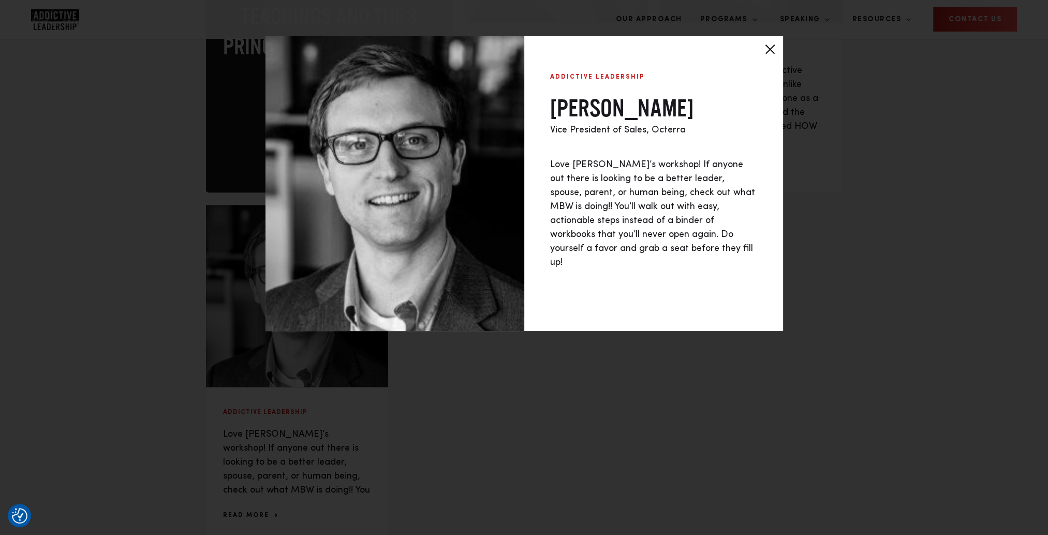
click at [769, 43] on div at bounding box center [770, 49] width 26 height 26
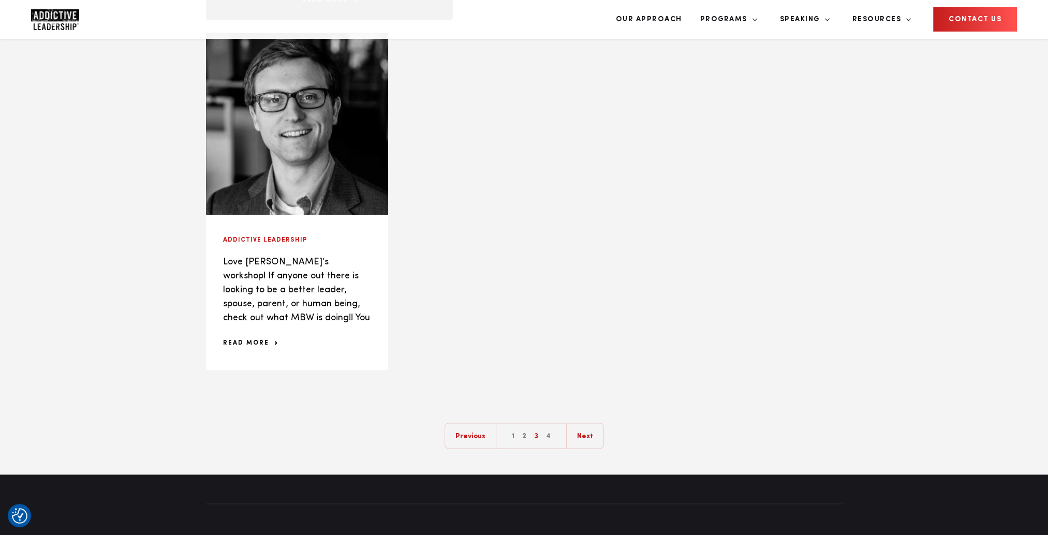
scroll to position [1699, 0]
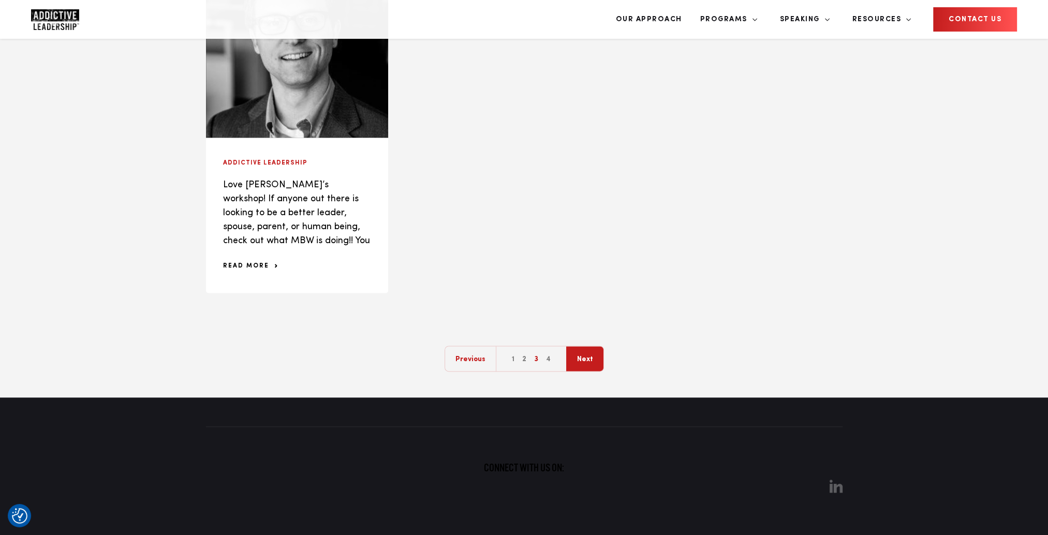
click at [592, 346] on link "Next" at bounding box center [584, 359] width 37 height 26
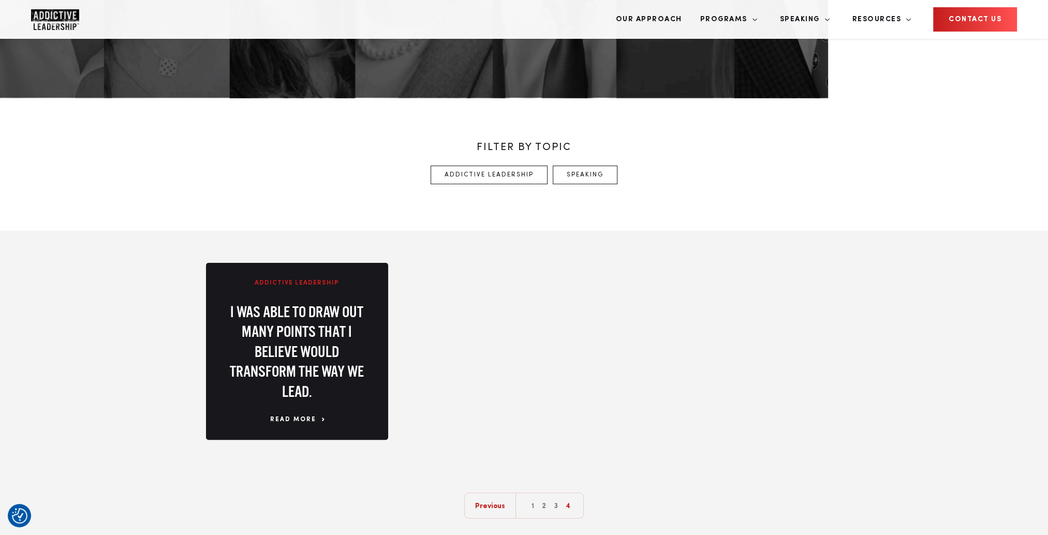
scroll to position [414, 0]
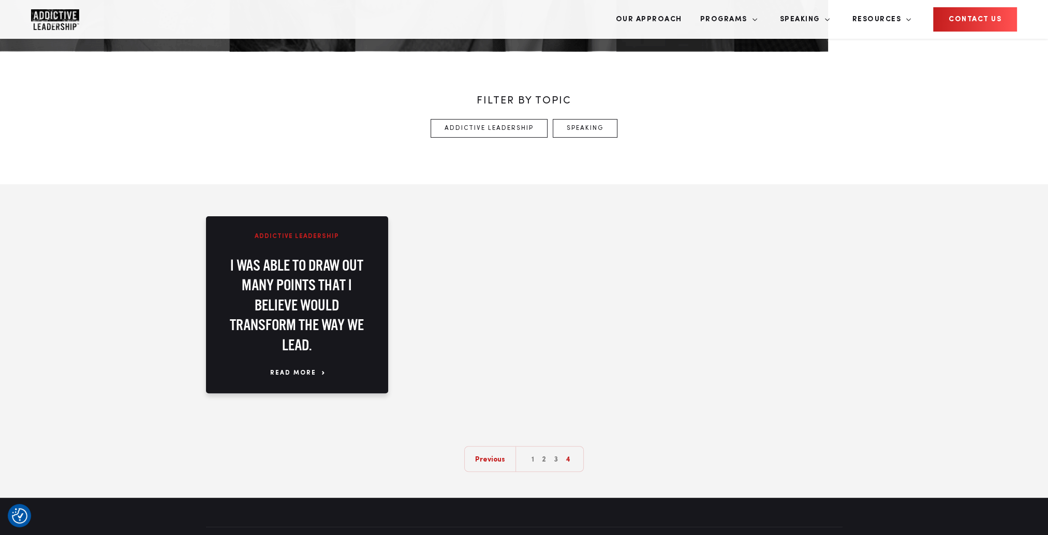
click at [293, 369] on span "read more" at bounding box center [297, 373] width 54 height 9
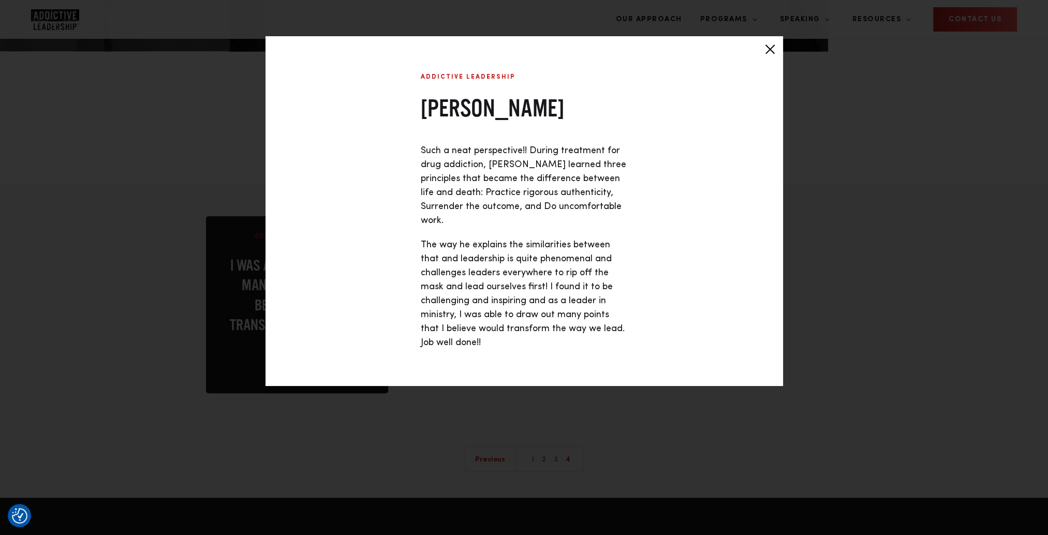
click at [766, 49] on div at bounding box center [770, 49] width 26 height 26
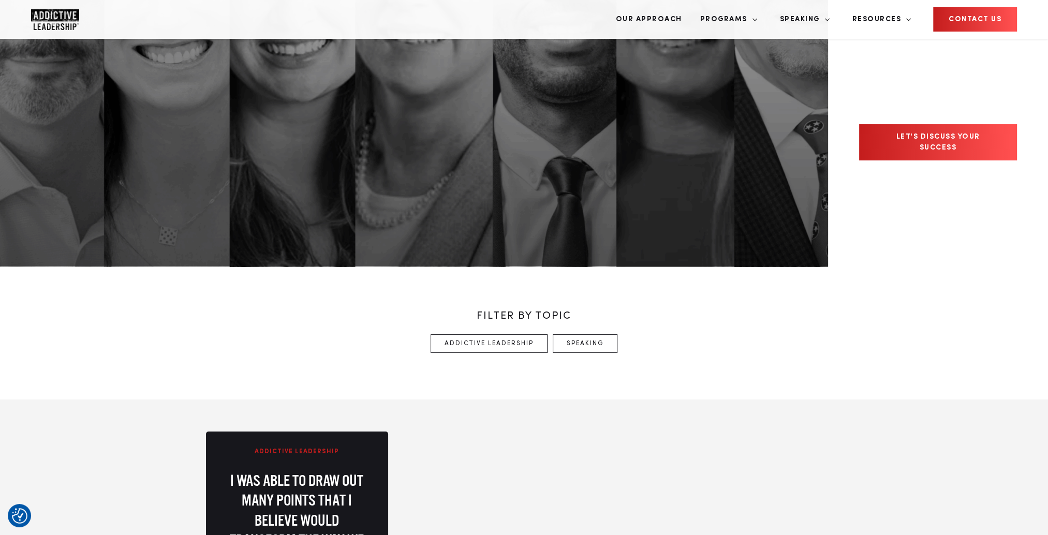
scroll to position [0, 0]
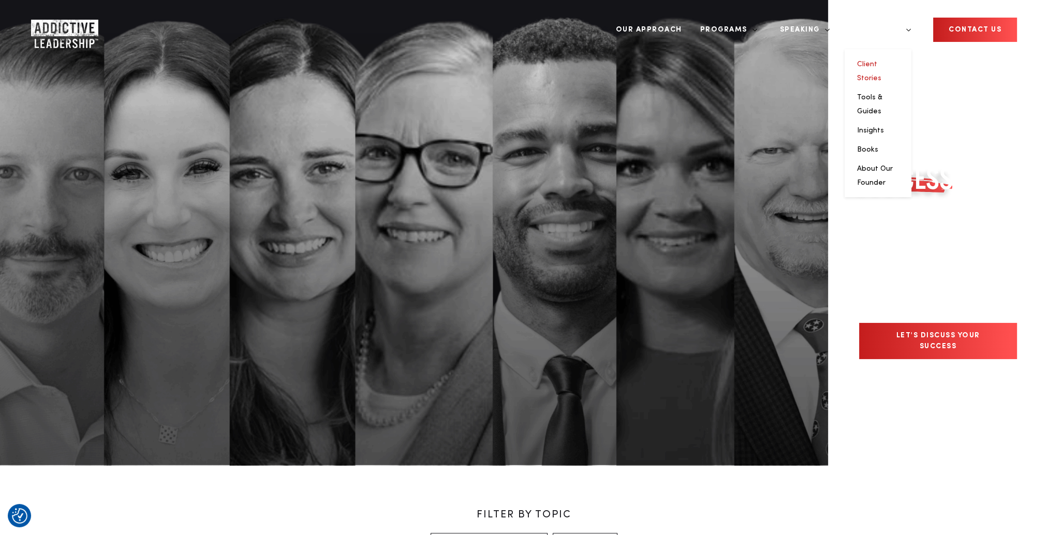
click at [881, 61] on link "Client Stories" at bounding box center [869, 71] width 24 height 21
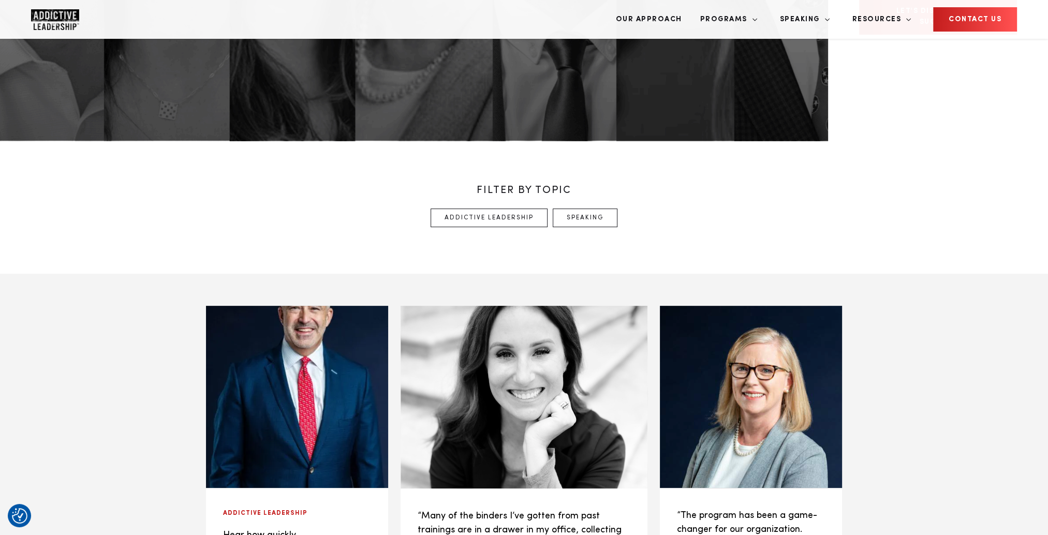
scroll to position [414, 0]
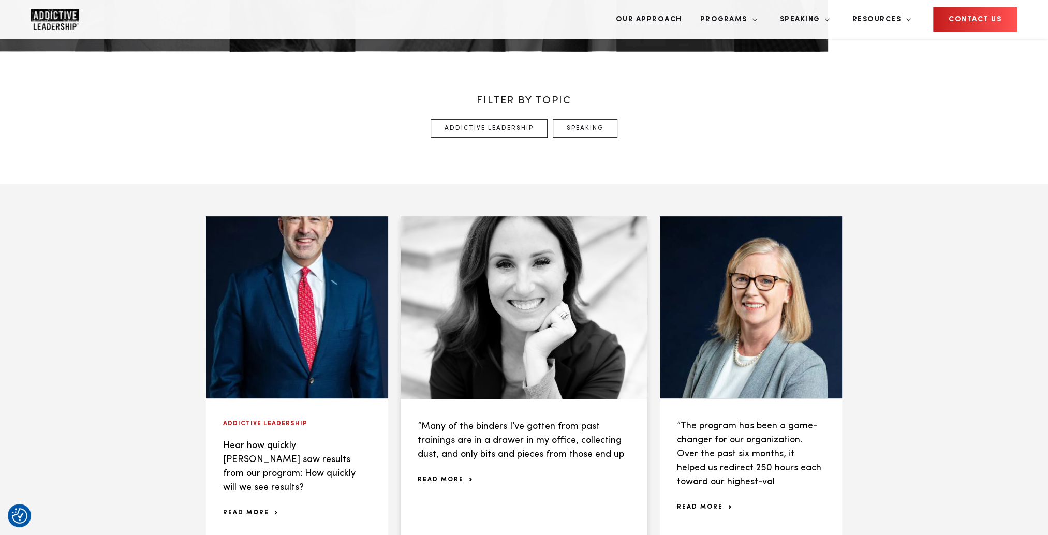
click at [431, 432] on div "“Many of the binders I’ve gotten from past trainings are in a drawer in my offi…" at bounding box center [524, 453] width 247 height 108
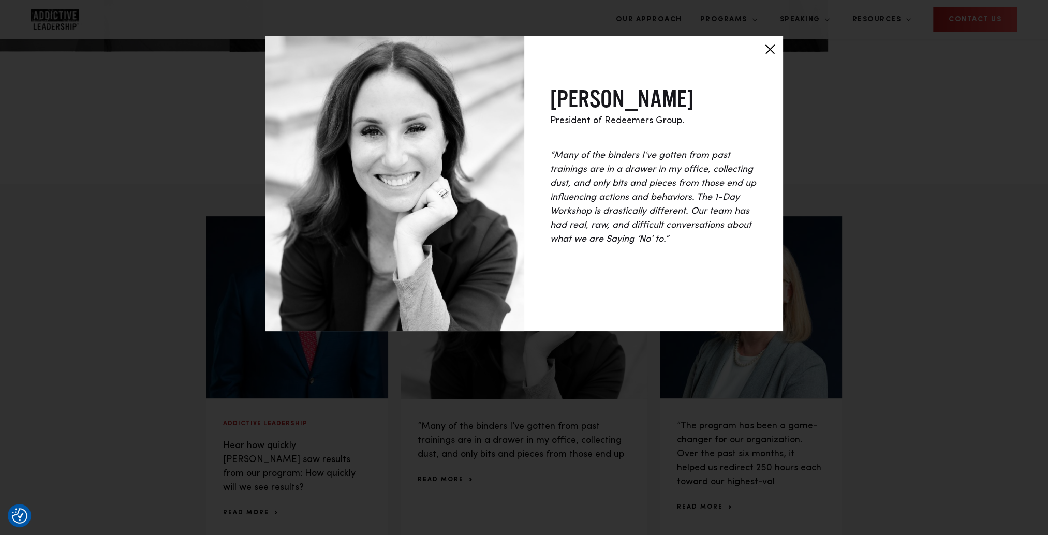
click at [760, 48] on div at bounding box center [770, 49] width 26 height 26
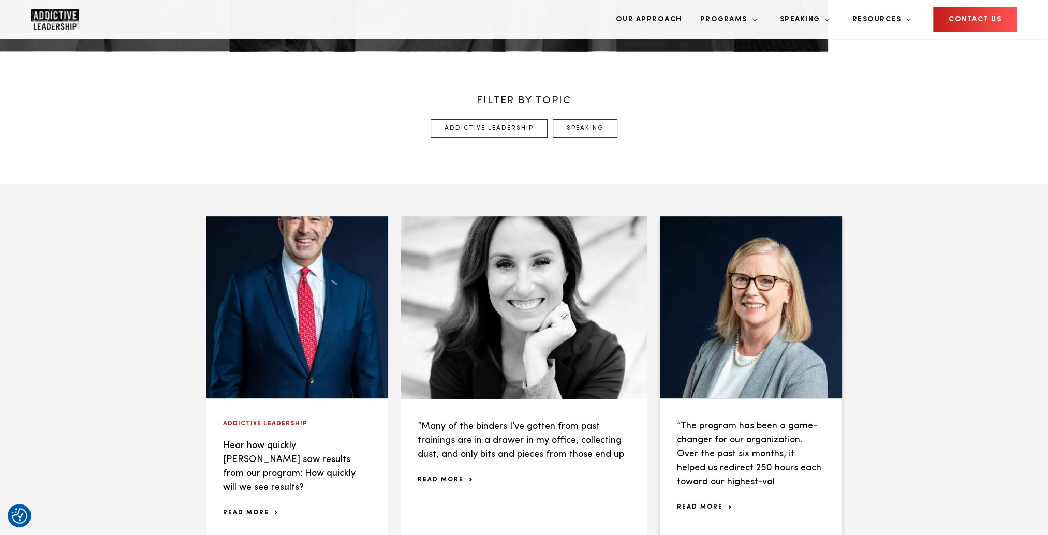
click at [704, 504] on span "read more" at bounding box center [704, 507] width 54 height 6
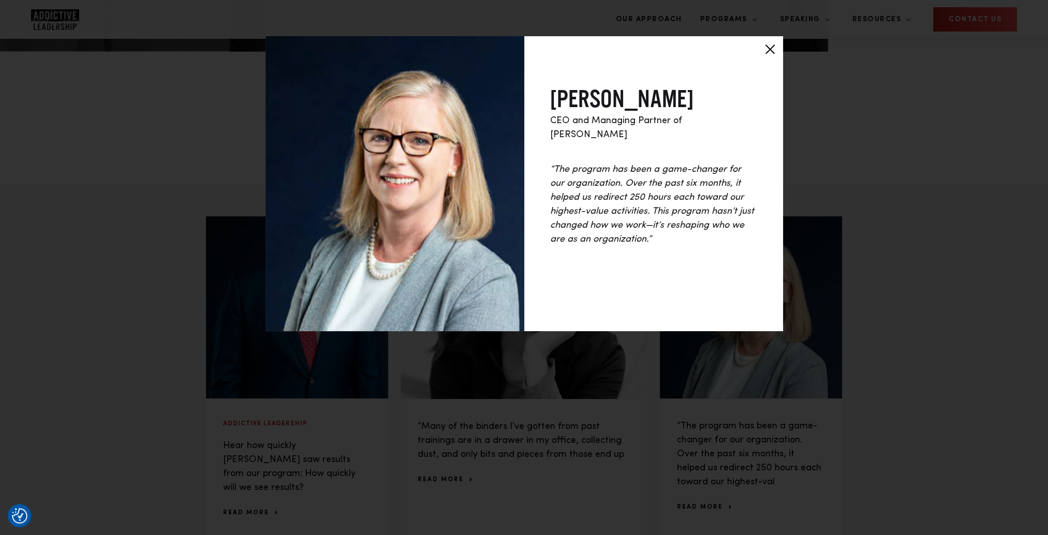
click at [762, 51] on div at bounding box center [770, 49] width 26 height 26
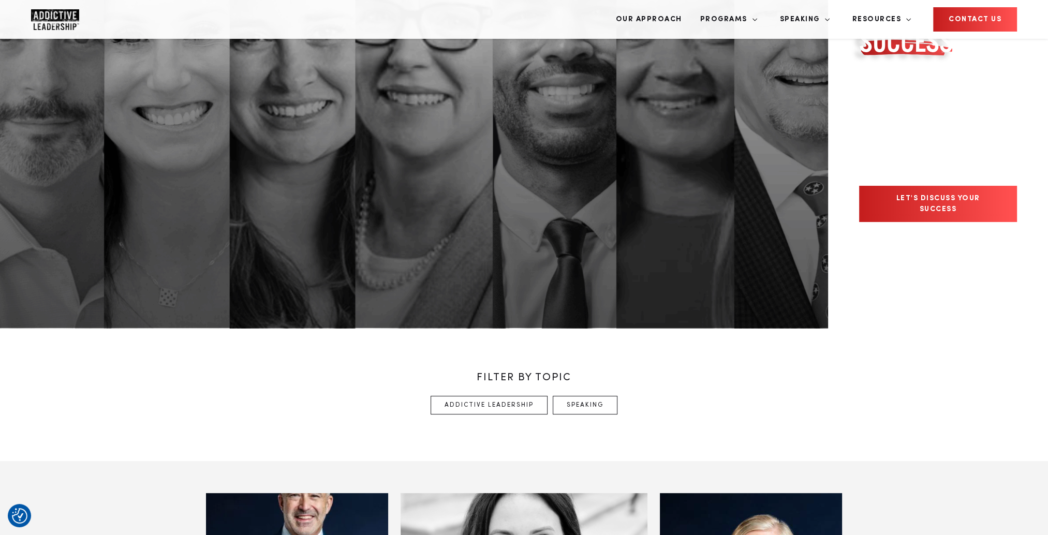
scroll to position [0, 0]
